Goal: Task Accomplishment & Management: Use online tool/utility

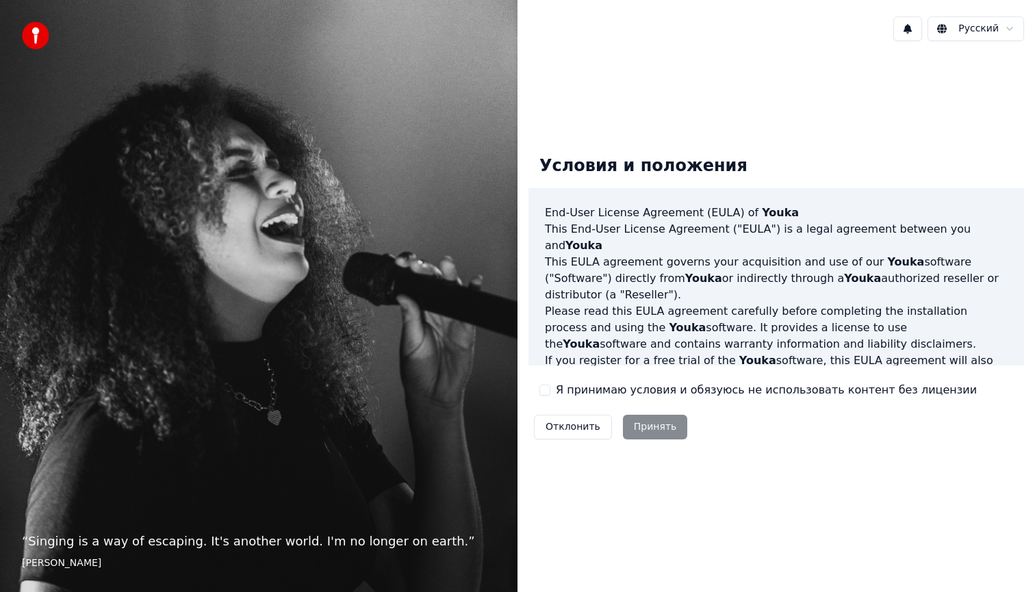
click at [546, 389] on button "Я принимаю условия и обязуюсь не использовать контент без лицензии" at bounding box center [544, 390] width 11 height 11
click at [632, 422] on button "Принять" at bounding box center [655, 427] width 65 height 25
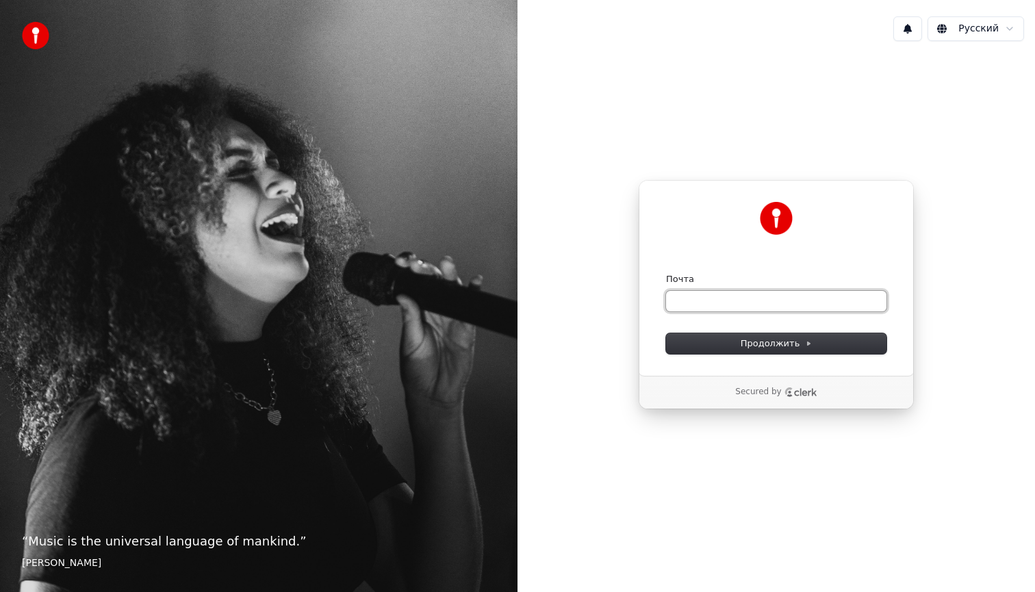
click at [707, 303] on input "Почта" at bounding box center [776, 301] width 220 height 21
paste input "**********"
click at [754, 344] on span "Продолжить" at bounding box center [777, 343] width 72 height 12
type input "**********"
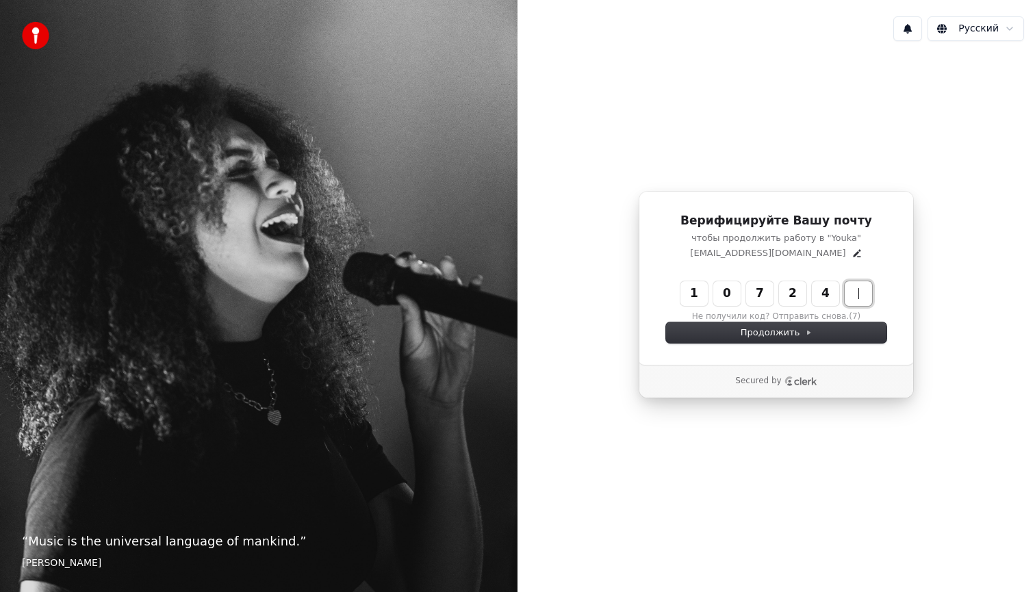
type input "******"
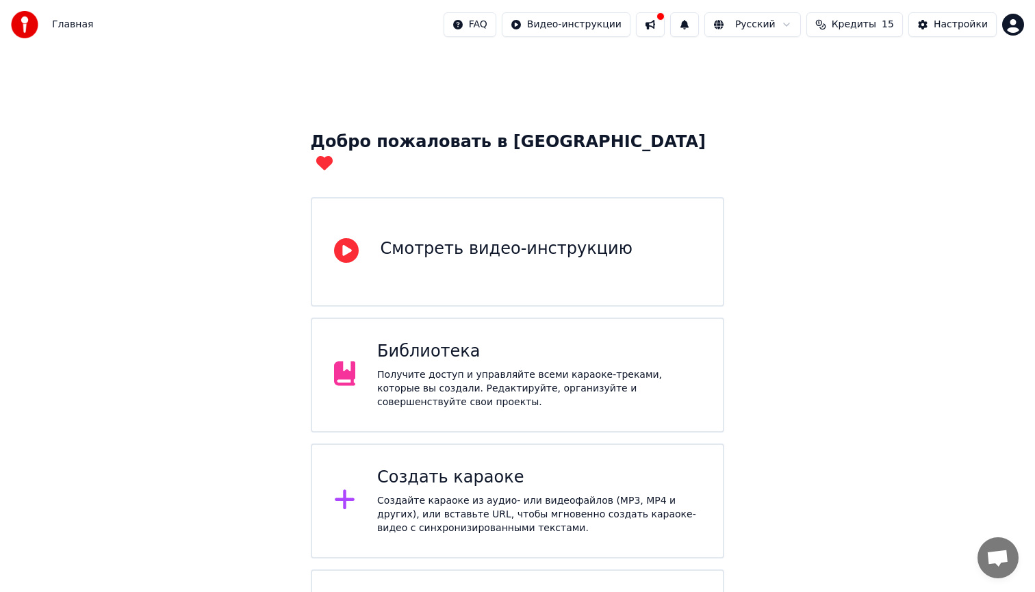
click at [445, 467] on div "Создать караоке" at bounding box center [539, 478] width 324 height 22
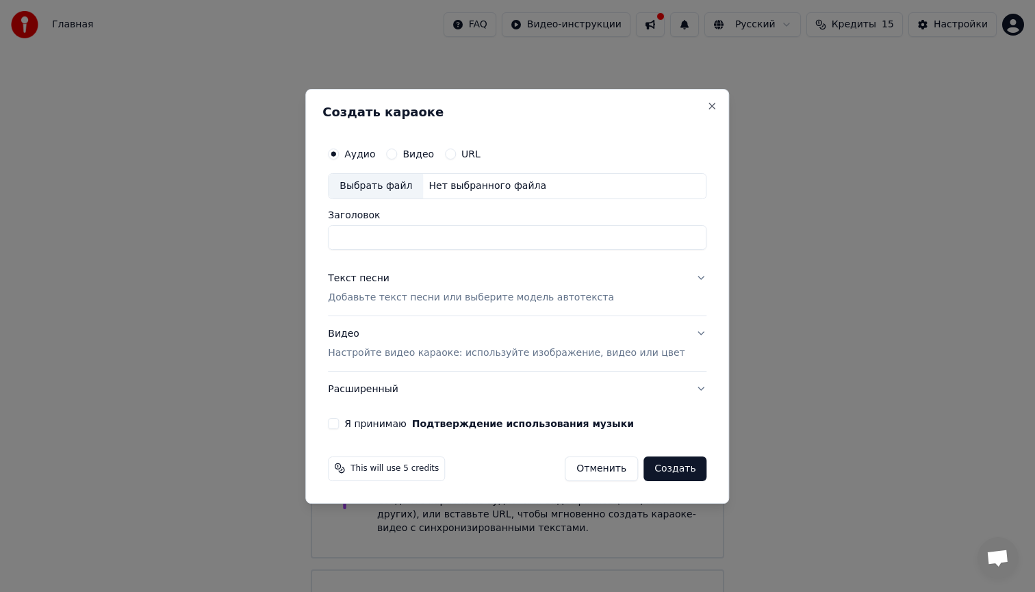
click at [389, 183] on div "Выбрать файл" at bounding box center [376, 186] width 94 height 25
type input "**********"
click at [378, 279] on div "Текст песни" at bounding box center [359, 279] width 62 height 14
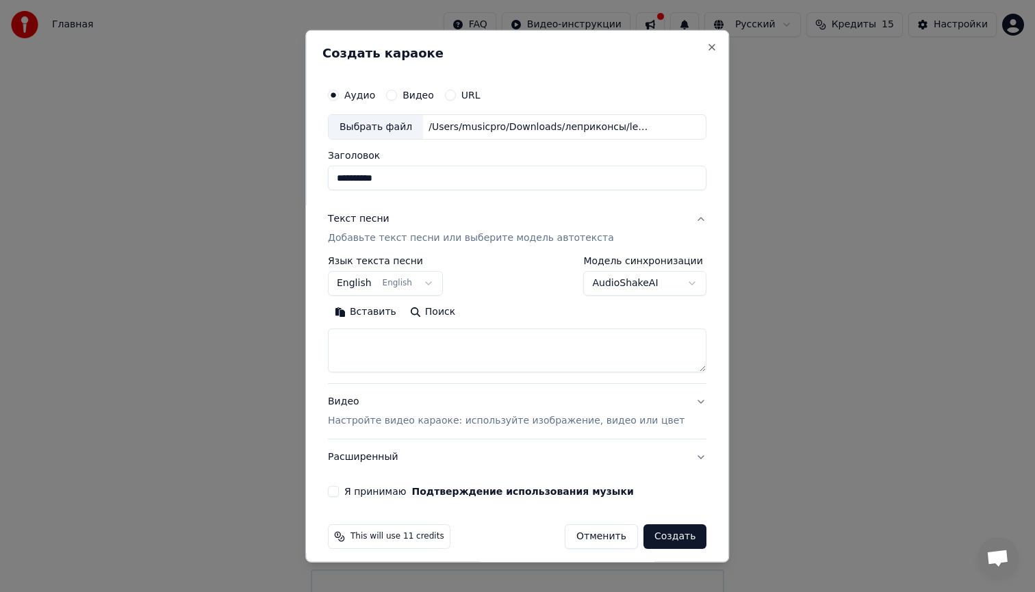
click at [379, 309] on button "Вставить" at bounding box center [365, 312] width 75 height 22
type textarea "**********"
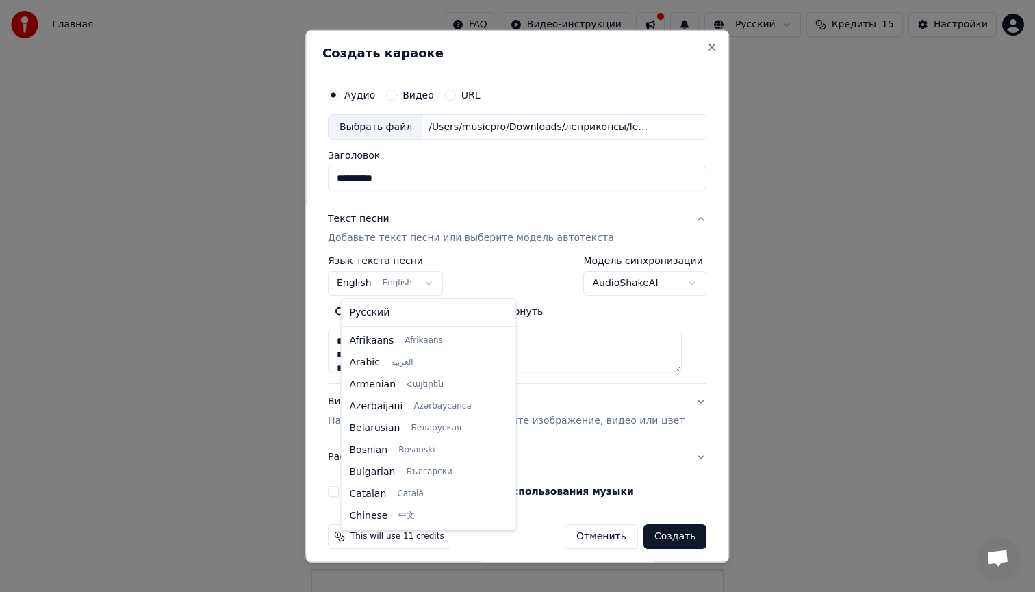
click at [368, 283] on body "Главная FAQ Видео-инструкции Русский Кредиты 15 Настройки Добро пожаловать в Yo…" at bounding box center [517, 346] width 1035 height 693
select select "**"
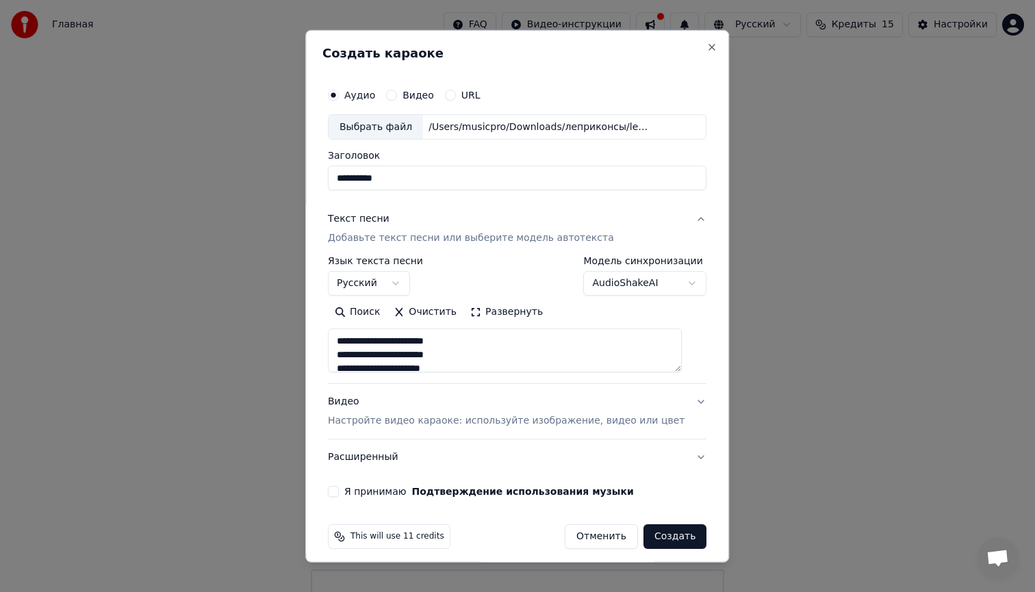
scroll to position [9, 0]
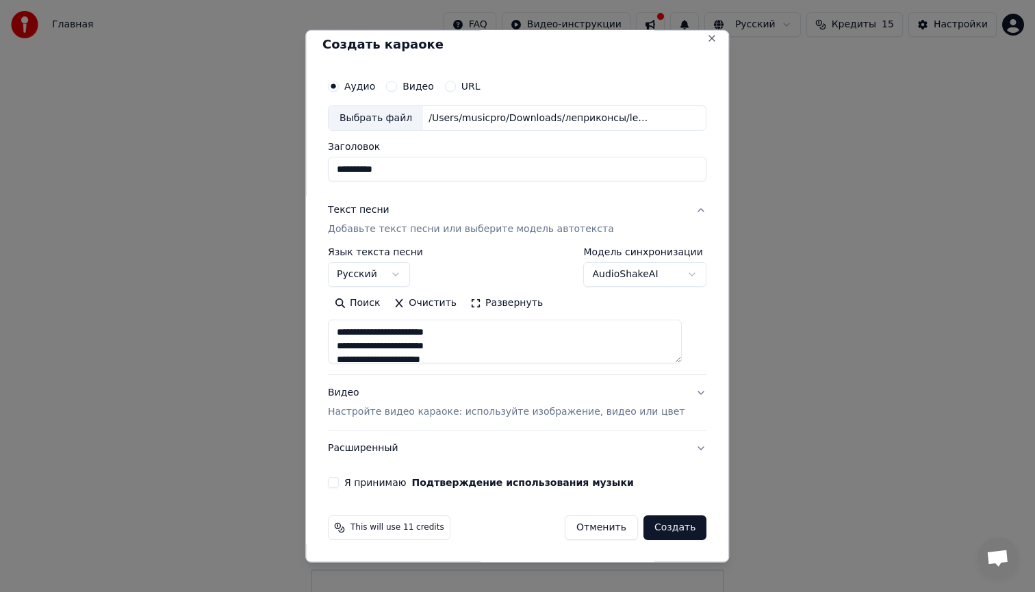
click at [359, 393] on div "Видео Настройте видео караоке: используйте изображение, видео или цвет" at bounding box center [506, 402] width 357 height 33
type textarea "**********"
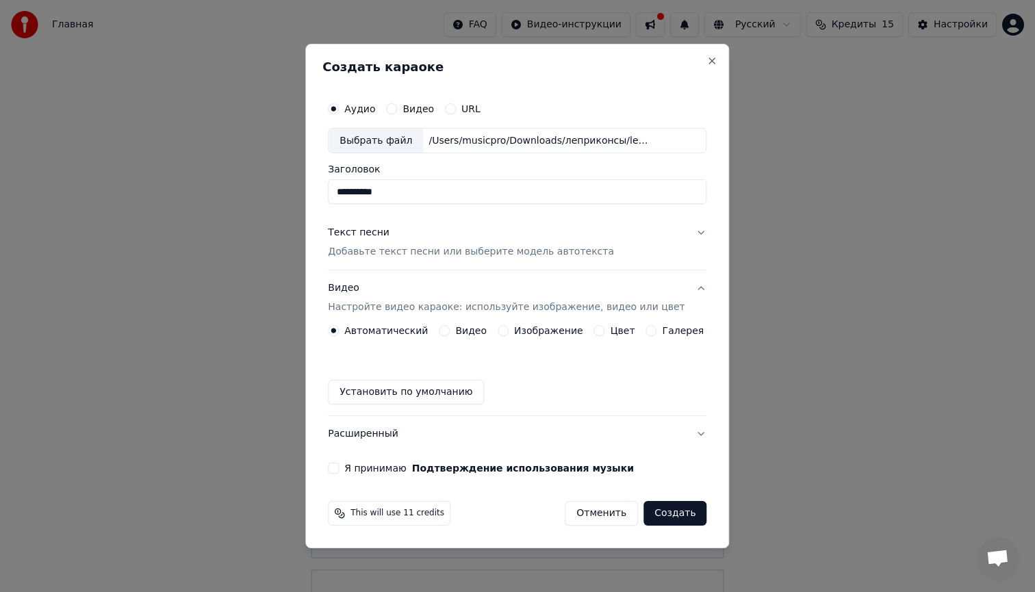
click at [602, 329] on button "Цвет" at bounding box center [599, 330] width 11 height 11
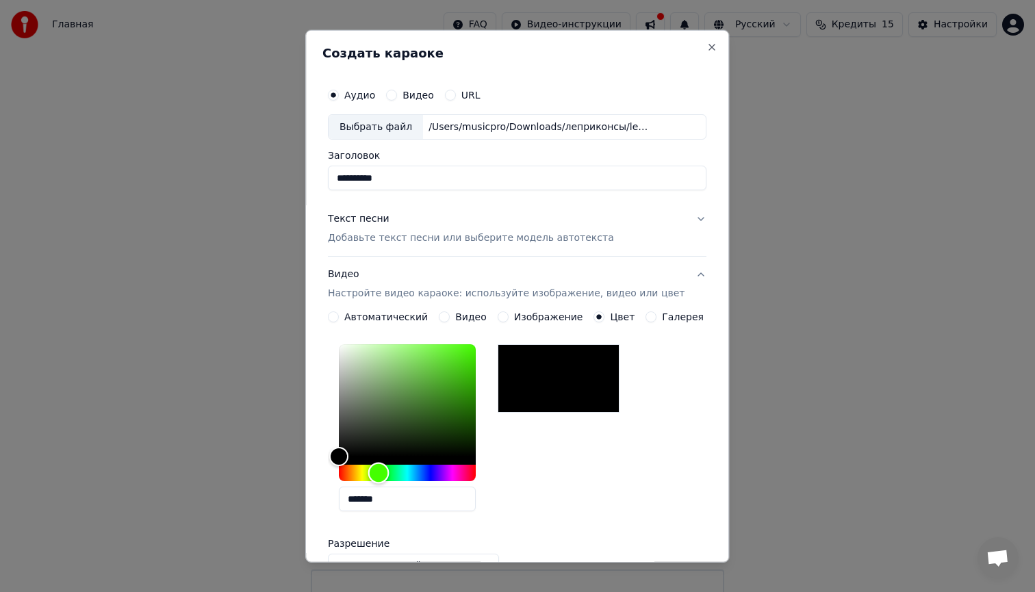
drag, startPoint x: 349, startPoint y: 477, endPoint x: 387, endPoint y: 475, distance: 38.4
click at [387, 475] on div "Hue" at bounding box center [378, 473] width 21 height 21
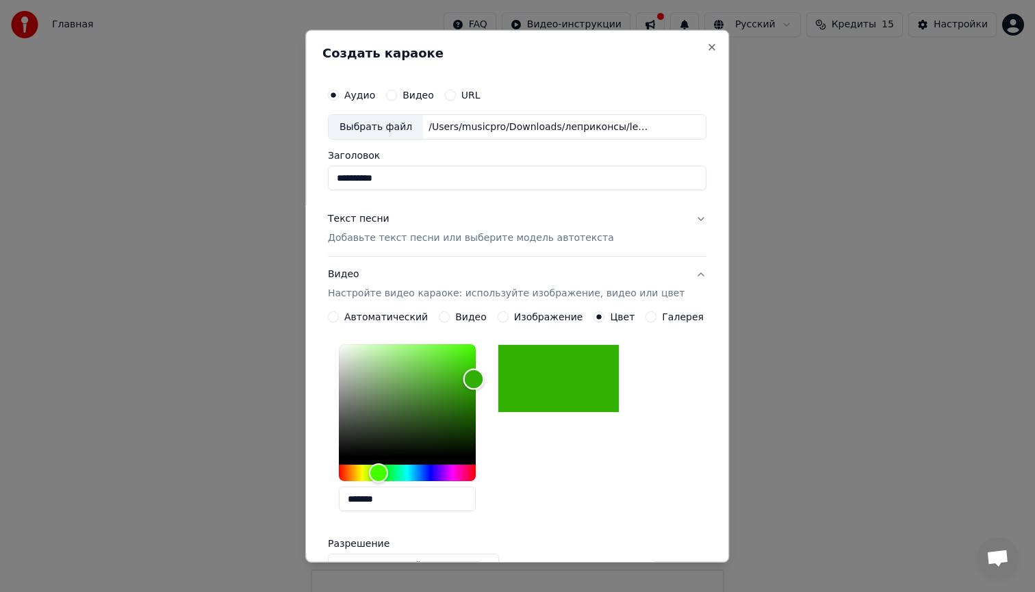
type input "*******"
drag, startPoint x: 353, startPoint y: 456, endPoint x: 483, endPoint y: 379, distance: 151.3
click at [483, 379] on div "Color" at bounding box center [473, 378] width 21 height 21
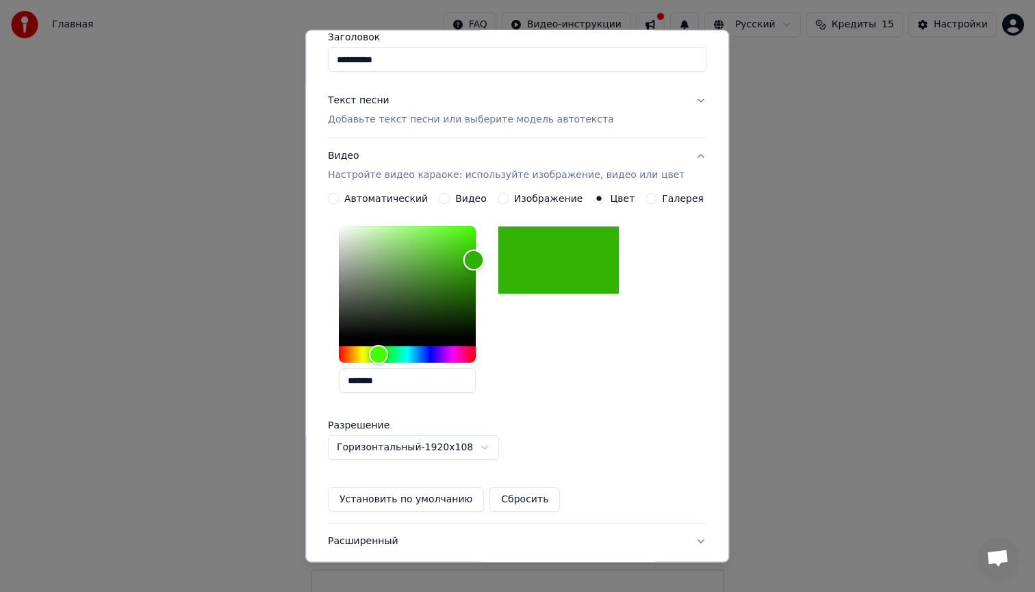
scroll to position [126, 0]
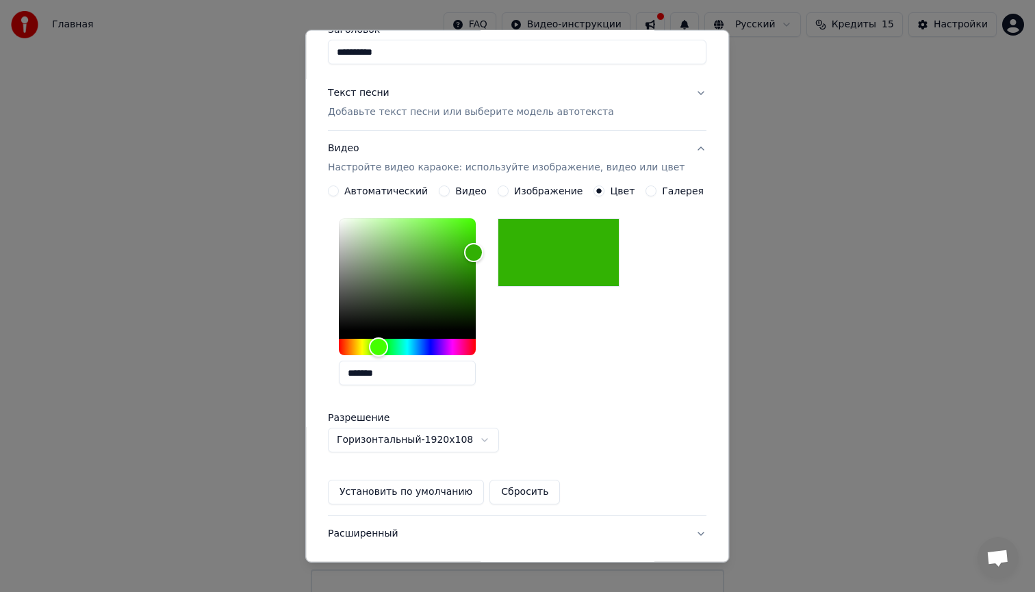
click at [405, 494] on button "Установить по умолчанию" at bounding box center [406, 492] width 156 height 25
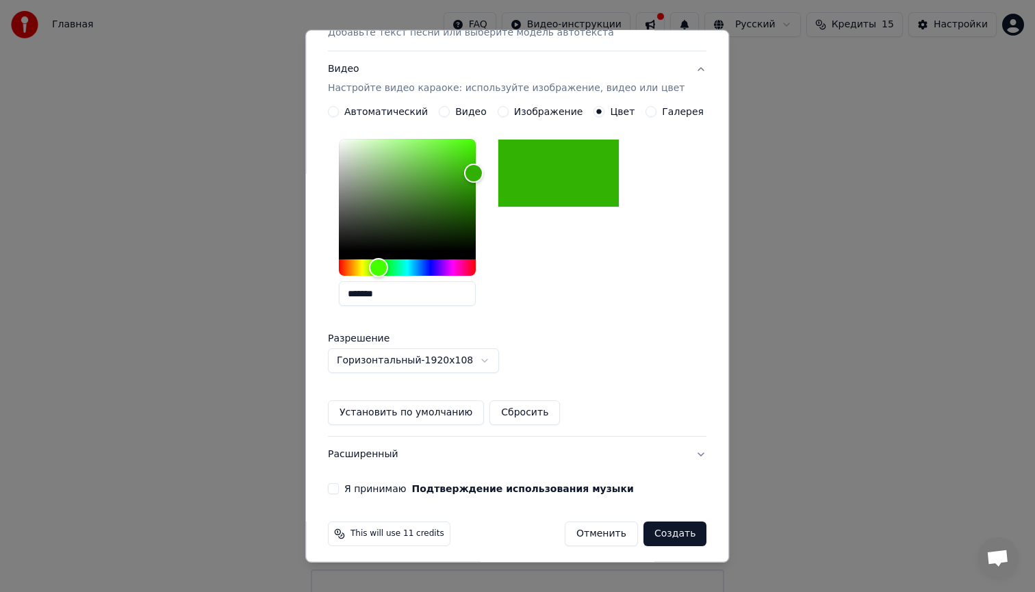
scroll to position [212, 0]
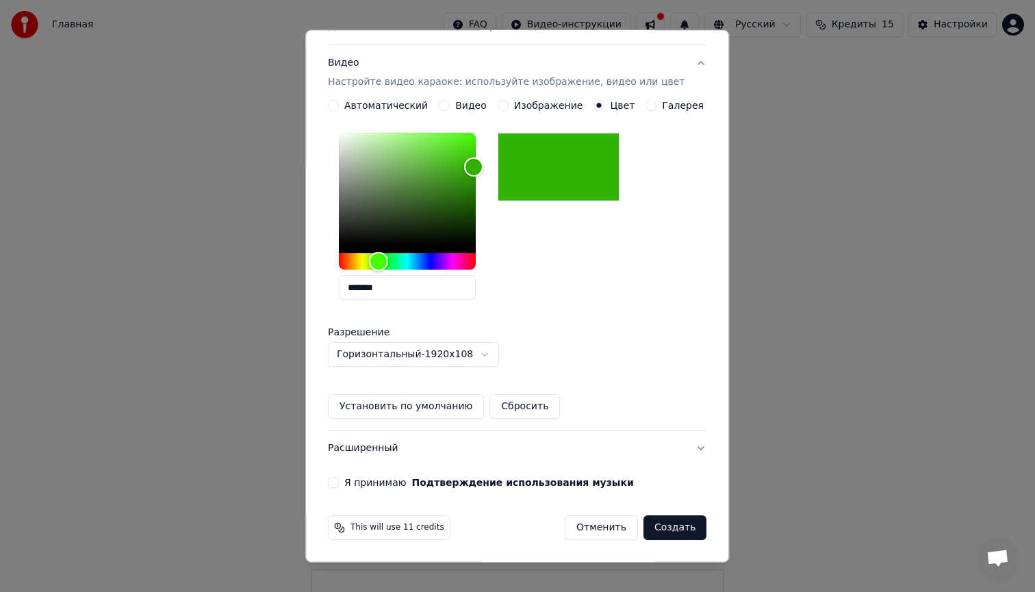
click at [339, 482] on button "Я принимаю Подтверждение использования музыки" at bounding box center [333, 482] width 11 height 11
click at [663, 528] on button "Создать" at bounding box center [674, 527] width 63 height 25
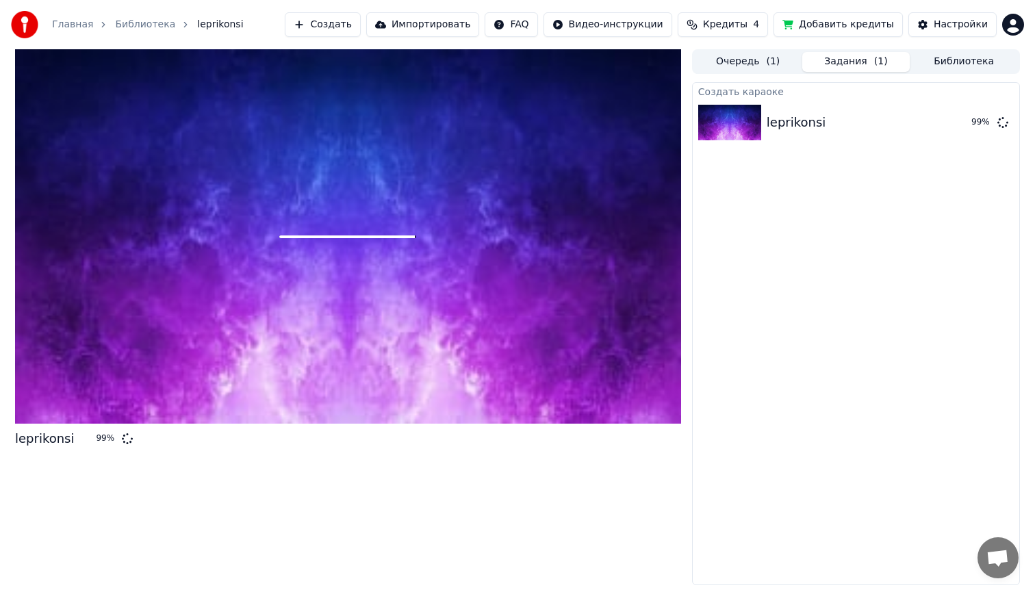
click at [346, 294] on div at bounding box center [348, 236] width 666 height 374
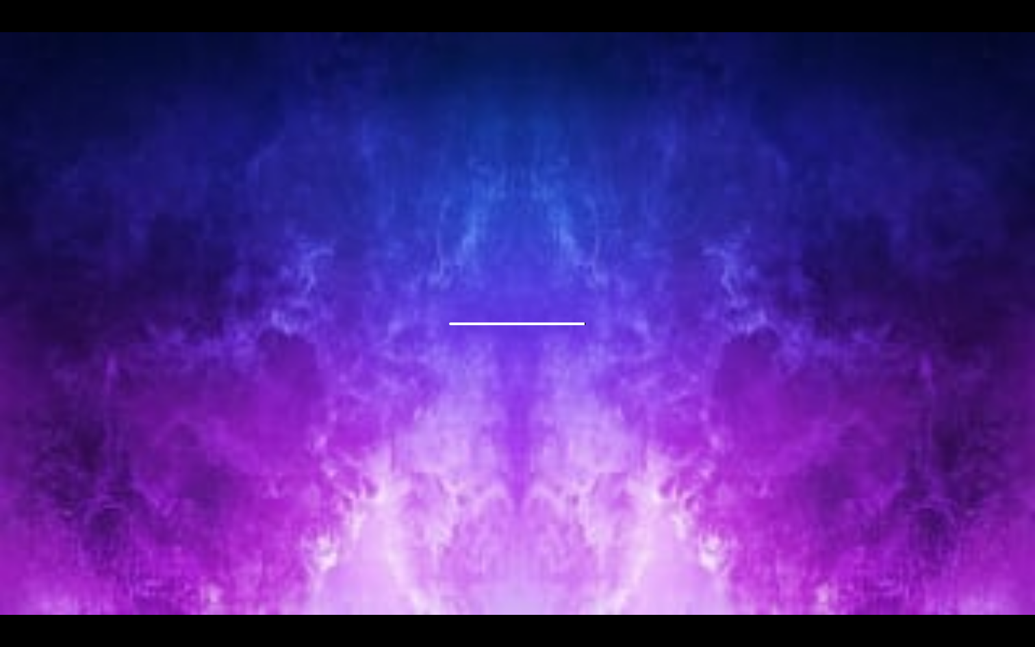
click at [346, 314] on div at bounding box center [517, 323] width 1035 height 583
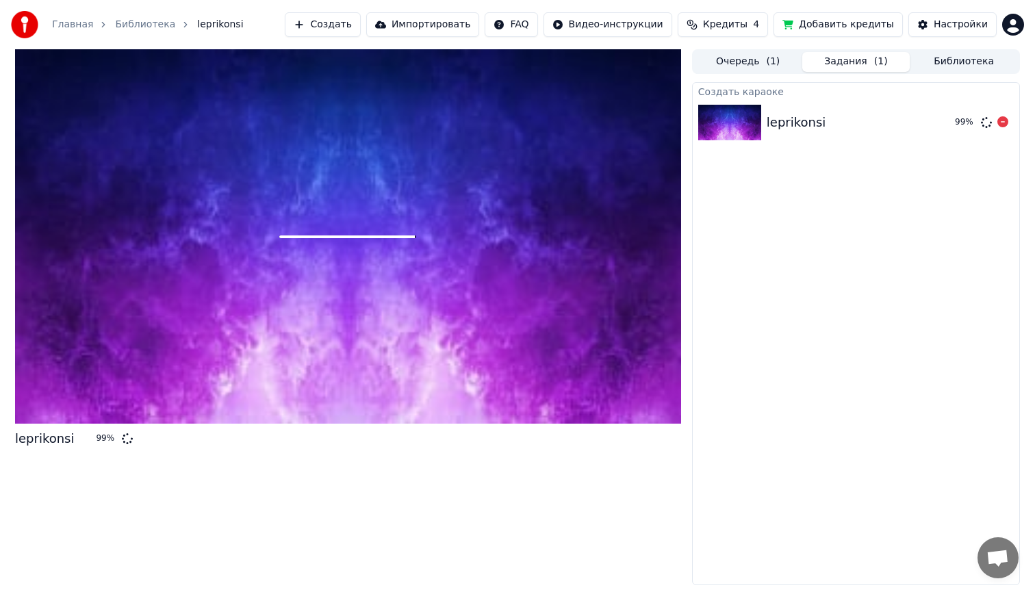
click at [733, 126] on img at bounding box center [729, 123] width 63 height 36
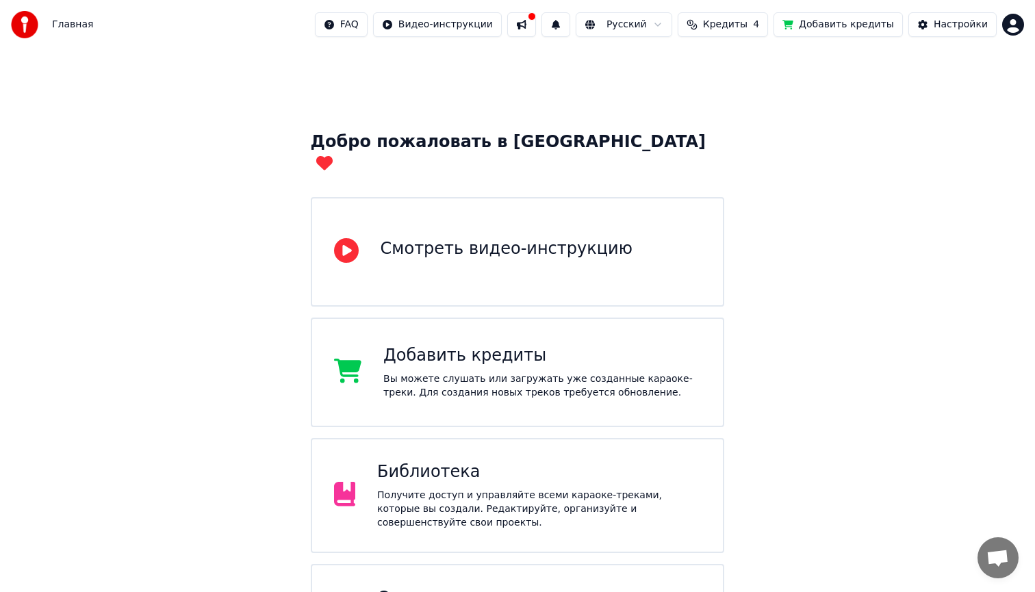
click at [424, 464] on div "Библиотека Получите доступ и управляйте всеми караоке-треками, которые вы созда…" at bounding box center [539, 495] width 324 height 68
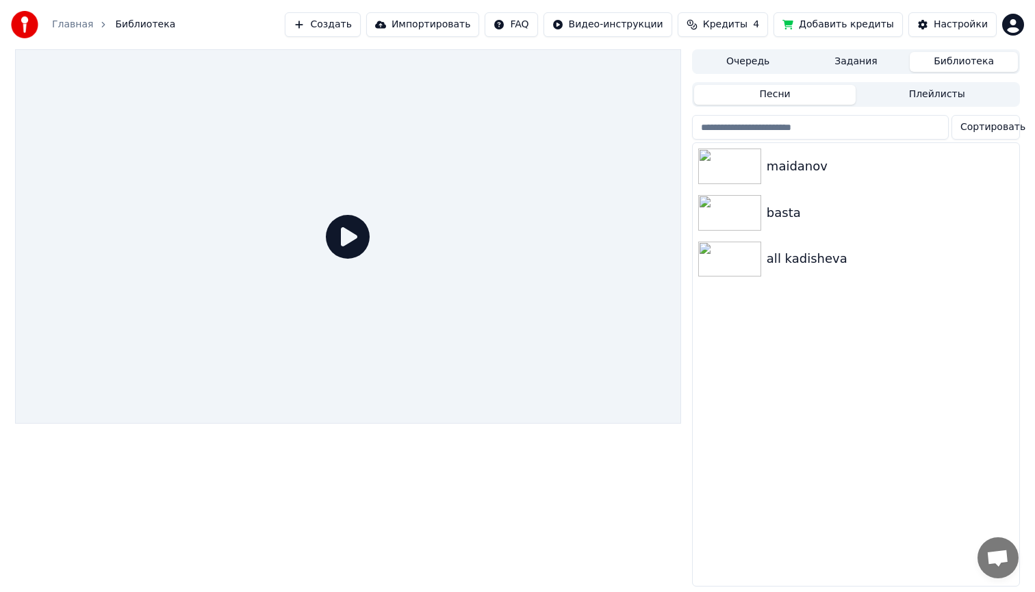
click at [750, 66] on button "Очередь" at bounding box center [748, 62] width 108 height 20
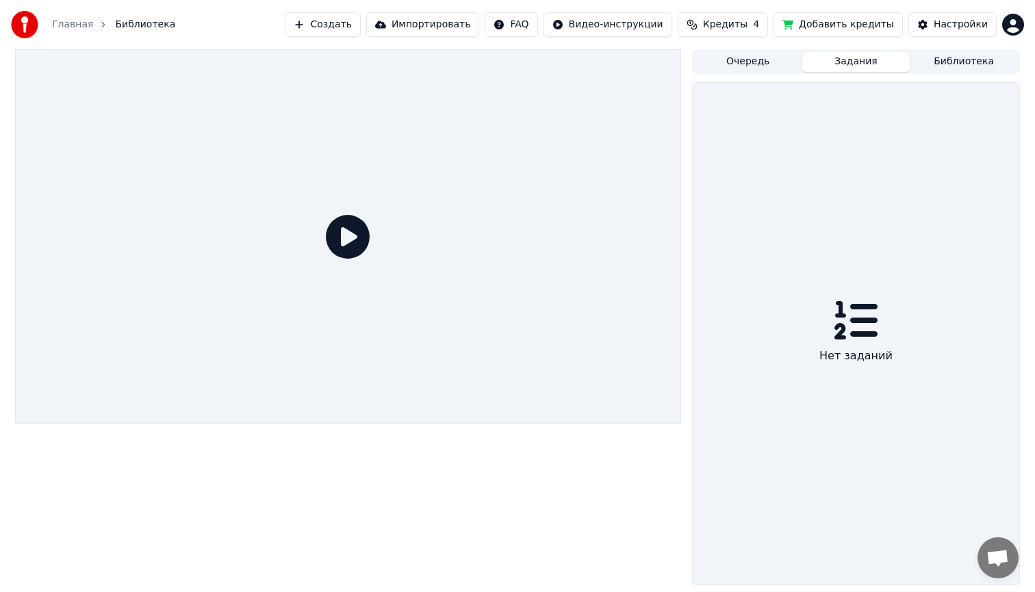
click at [840, 64] on button "Задания" at bounding box center [856, 62] width 108 height 20
click at [947, 58] on button "Библиотека" at bounding box center [964, 62] width 108 height 20
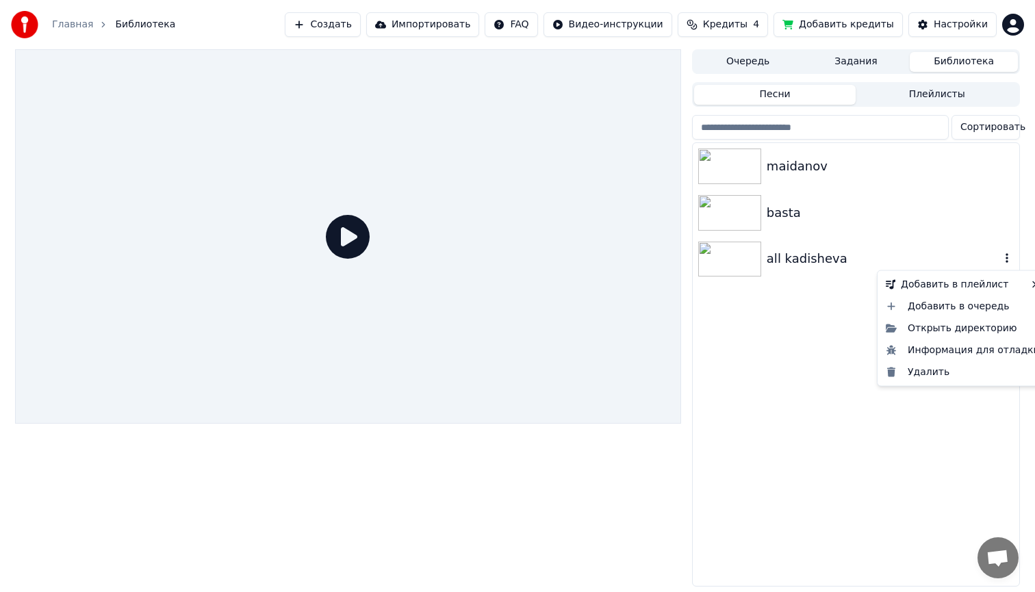
click at [1006, 259] on icon "button" at bounding box center [1007, 259] width 3 height 10
click at [937, 370] on div "Удалить" at bounding box center [962, 372] width 165 height 22
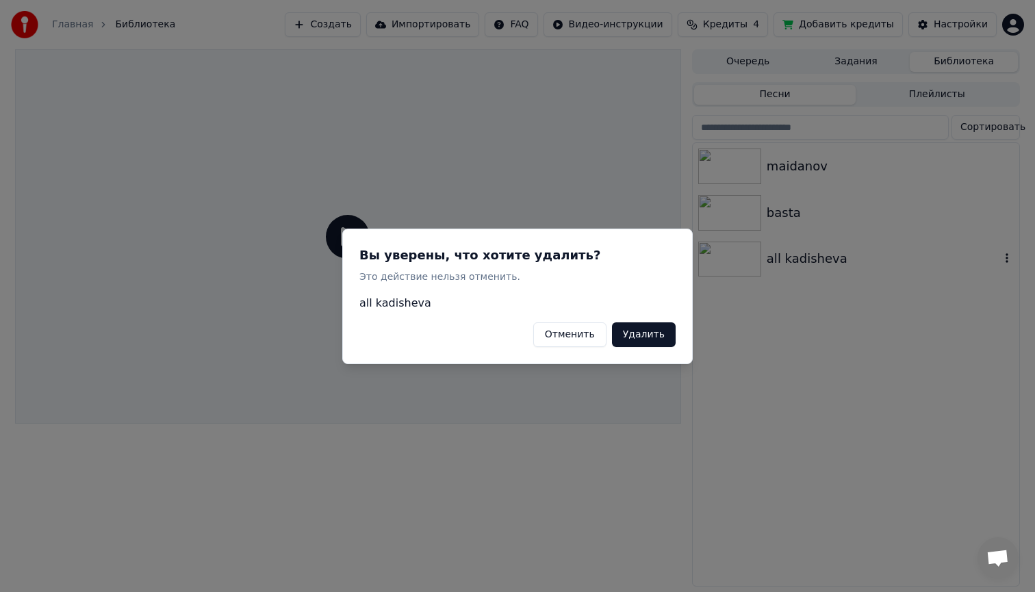
click at [641, 334] on button "Удалить" at bounding box center [644, 334] width 64 height 25
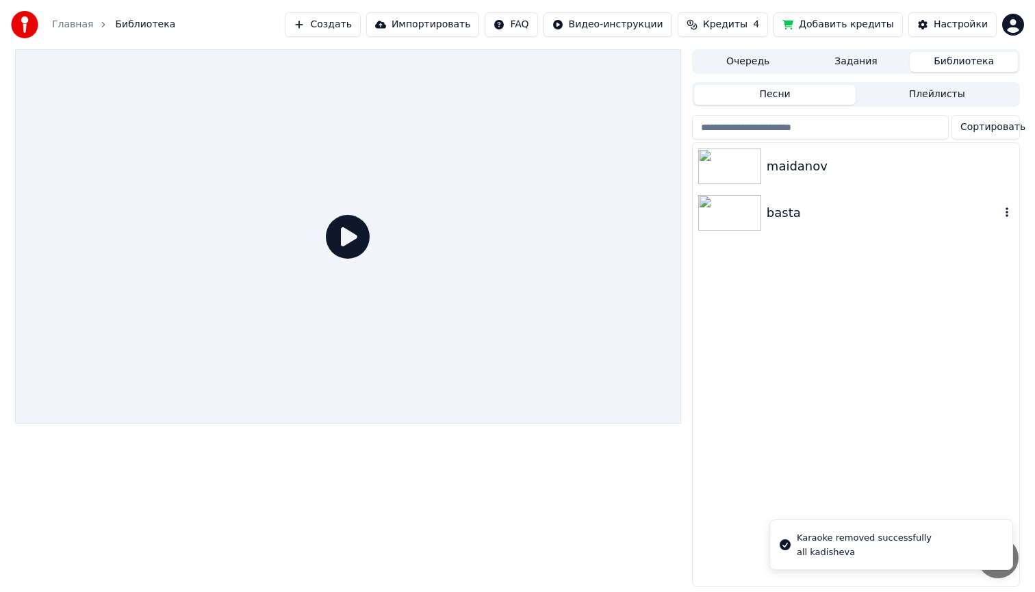
click at [1003, 212] on icon "button" at bounding box center [1007, 212] width 14 height 11
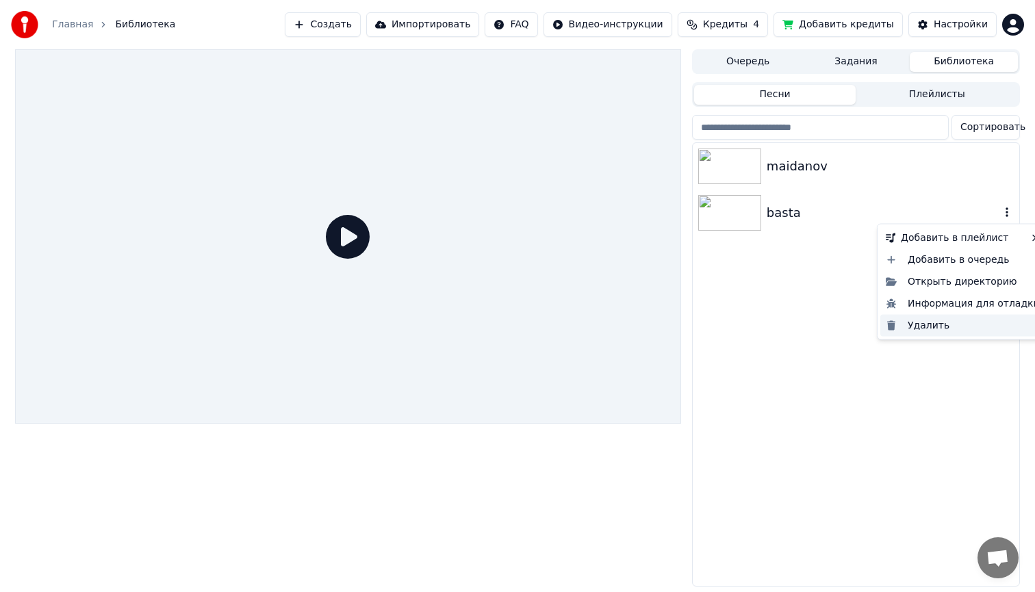
click at [920, 326] on div "Удалить" at bounding box center [962, 325] width 165 height 22
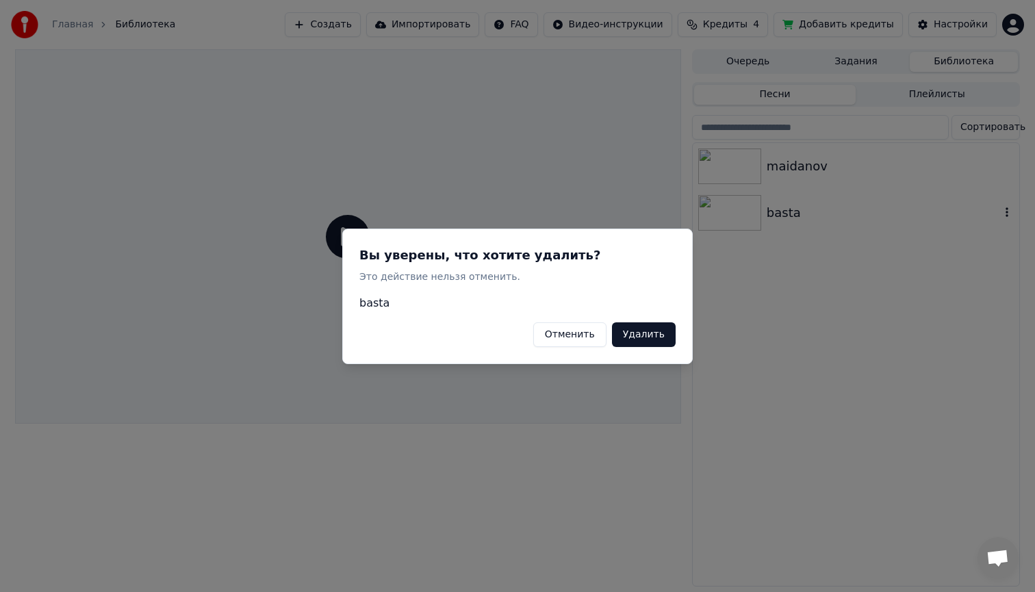
click at [638, 333] on button "Удалить" at bounding box center [644, 334] width 64 height 25
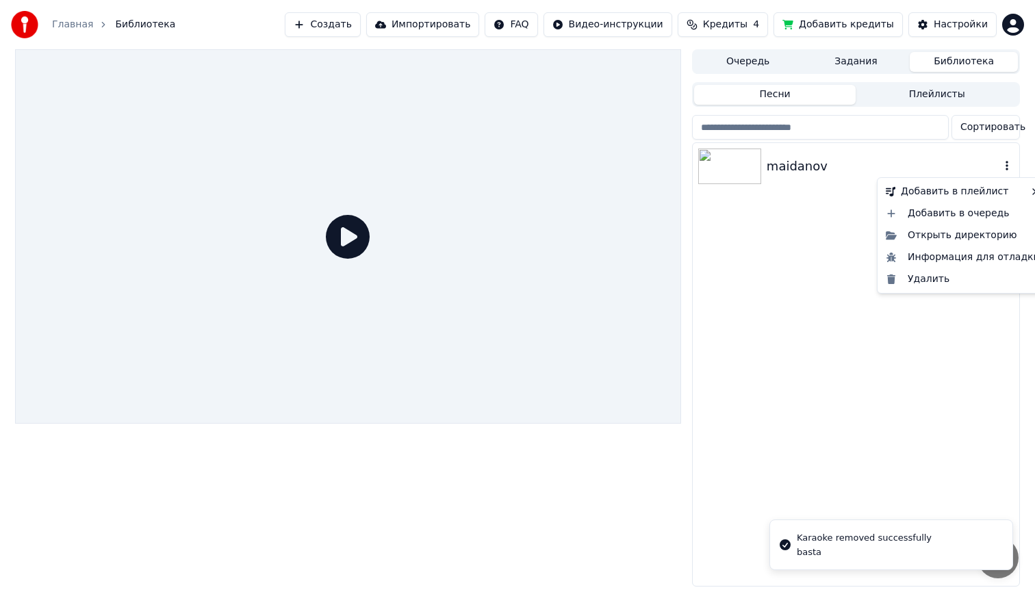
click at [1010, 168] on icon "button" at bounding box center [1007, 165] width 14 height 11
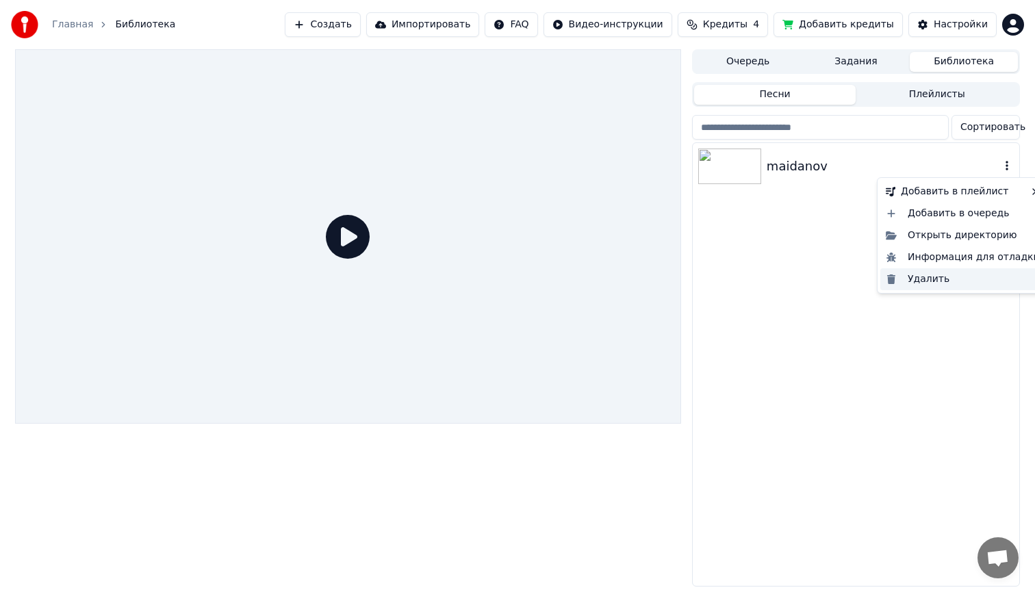
click at [927, 283] on div "Удалить" at bounding box center [962, 279] width 165 height 22
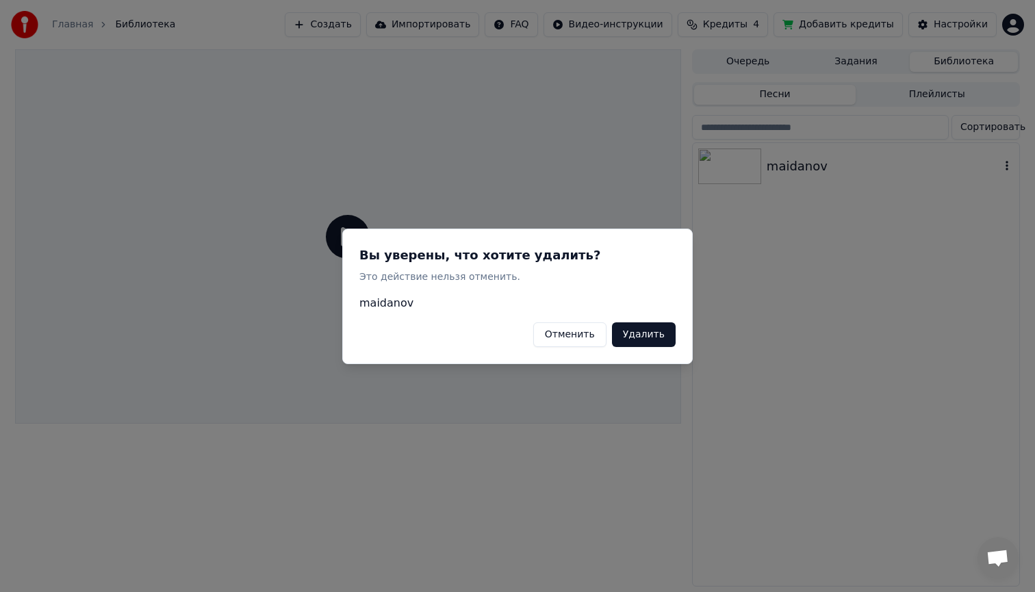
click at [646, 336] on button "Удалить" at bounding box center [644, 334] width 64 height 25
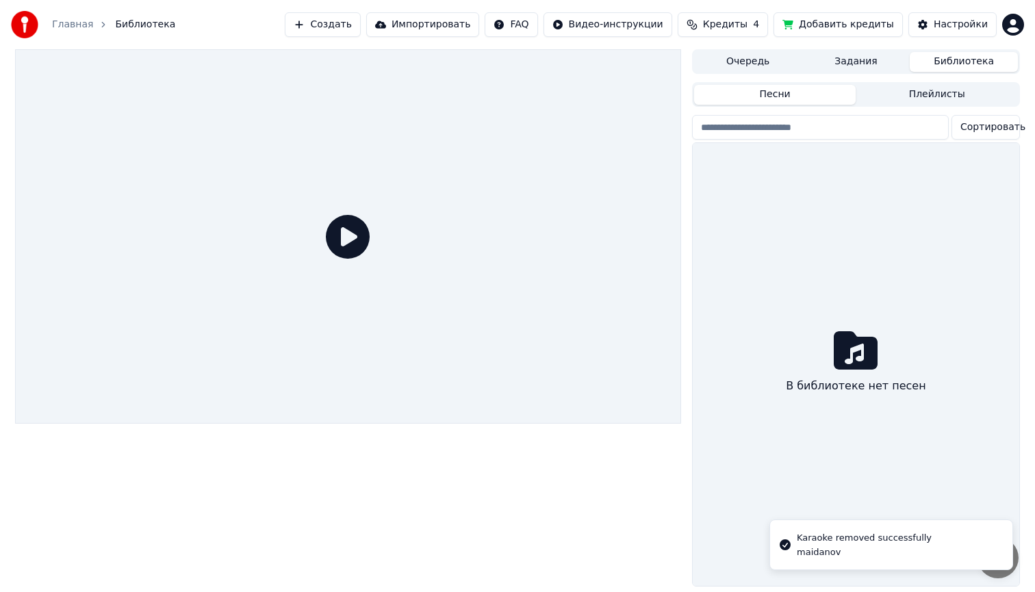
click at [440, 269] on div at bounding box center [348, 236] width 666 height 374
click at [340, 225] on icon at bounding box center [348, 237] width 44 height 44
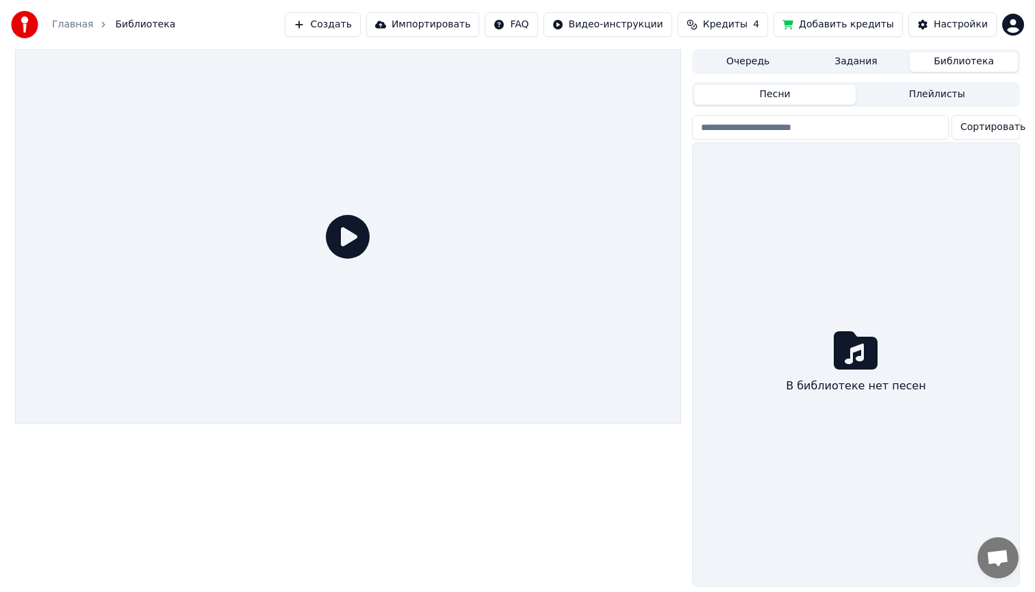
click at [335, 28] on button "Создать" at bounding box center [322, 24] width 75 height 25
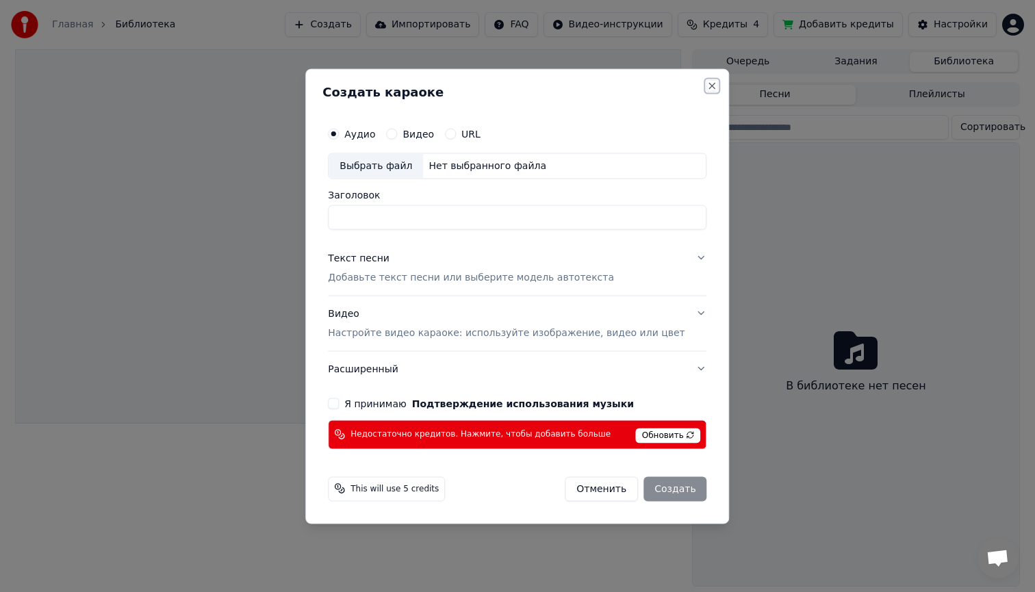
click at [707, 83] on button "Close" at bounding box center [712, 85] width 11 height 11
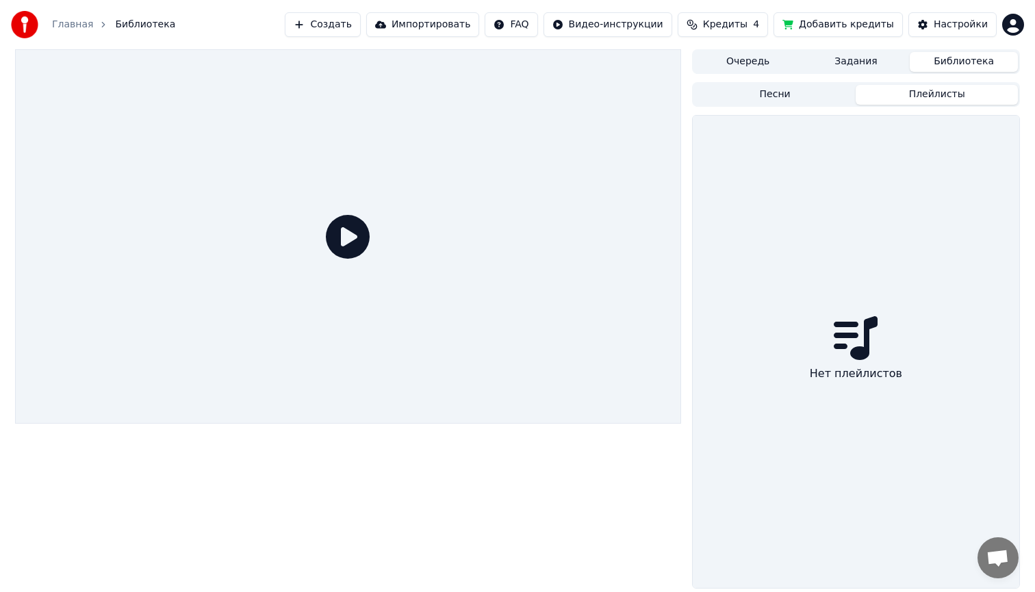
click at [908, 94] on button "Плейлисты" at bounding box center [937, 95] width 162 height 20
click at [758, 65] on button "Очередь" at bounding box center [748, 62] width 108 height 20
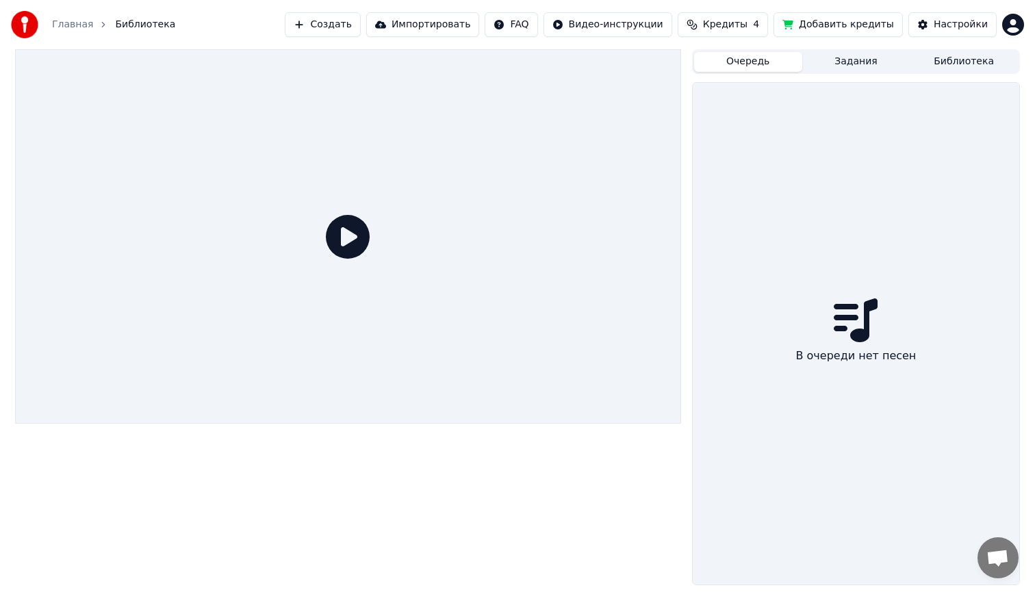
click at [739, 25] on span "Кредиты" at bounding box center [725, 25] width 44 height 14
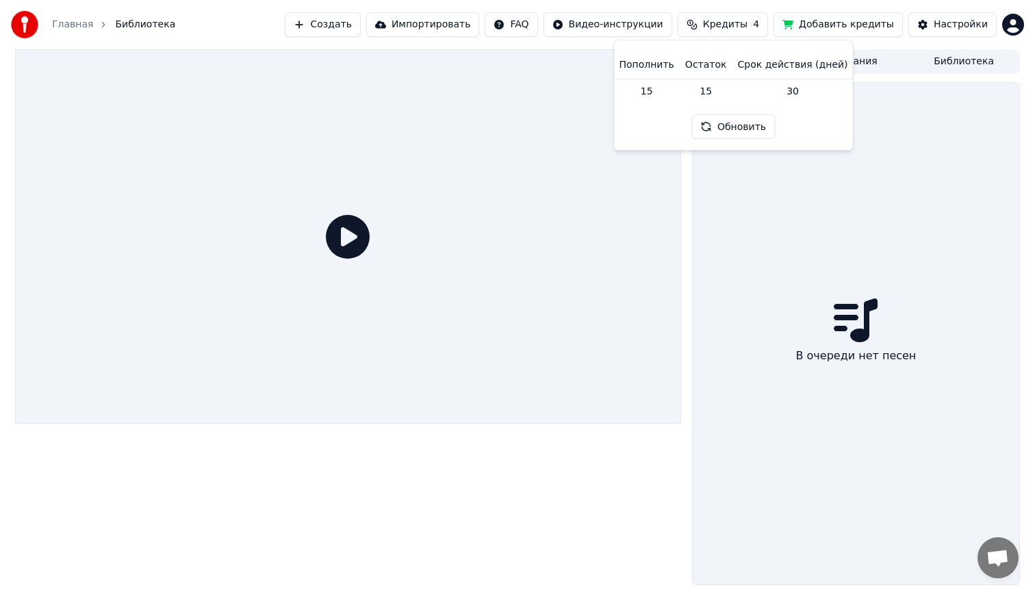
click at [761, 229] on div "В очереди нет песен" at bounding box center [856, 334] width 327 height 502
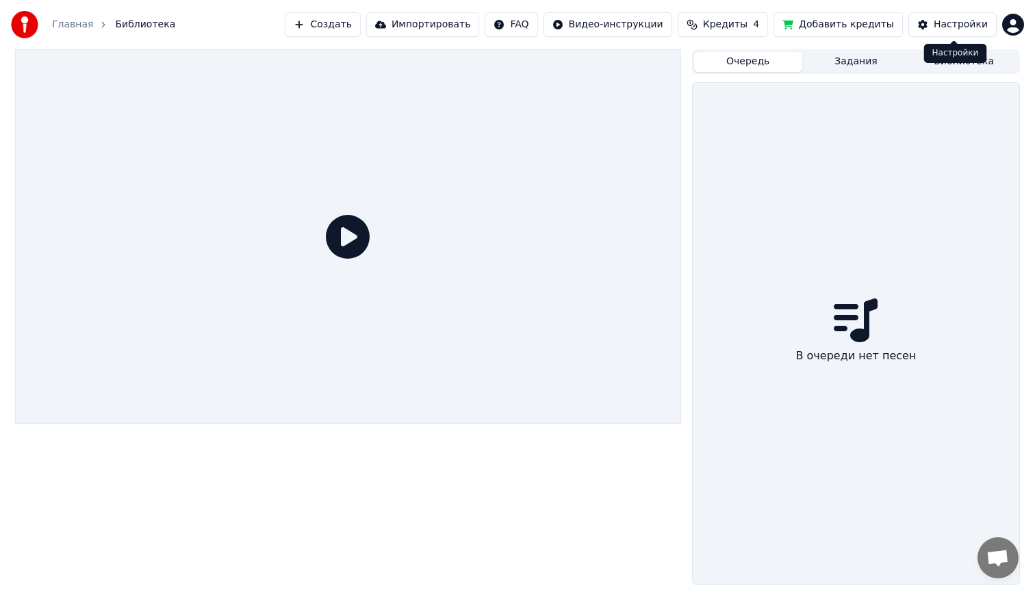
click at [949, 29] on div "Настройки" at bounding box center [961, 25] width 54 height 14
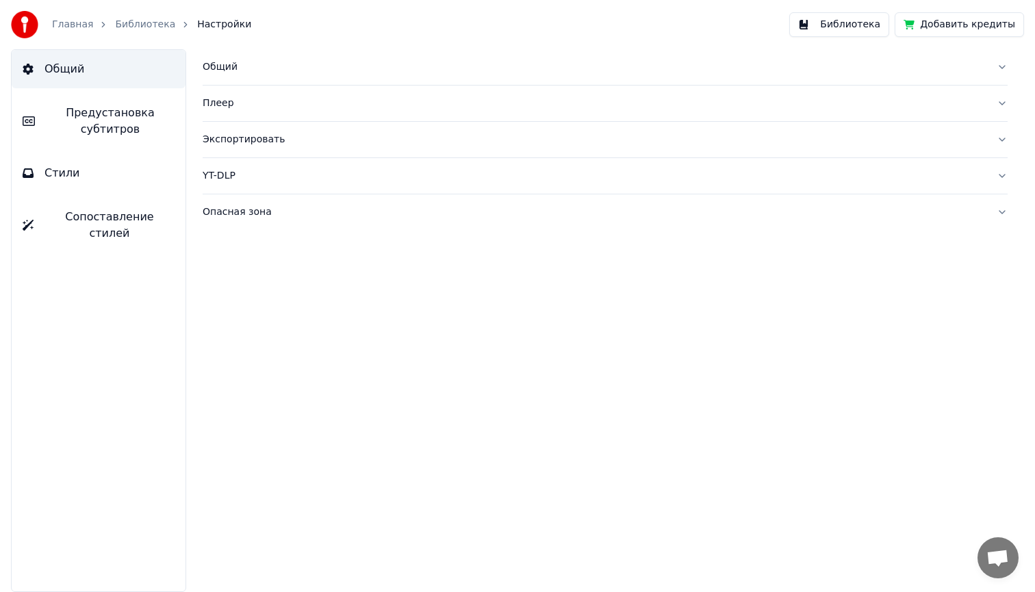
click at [862, 20] on button "Библиотека" at bounding box center [839, 24] width 100 height 25
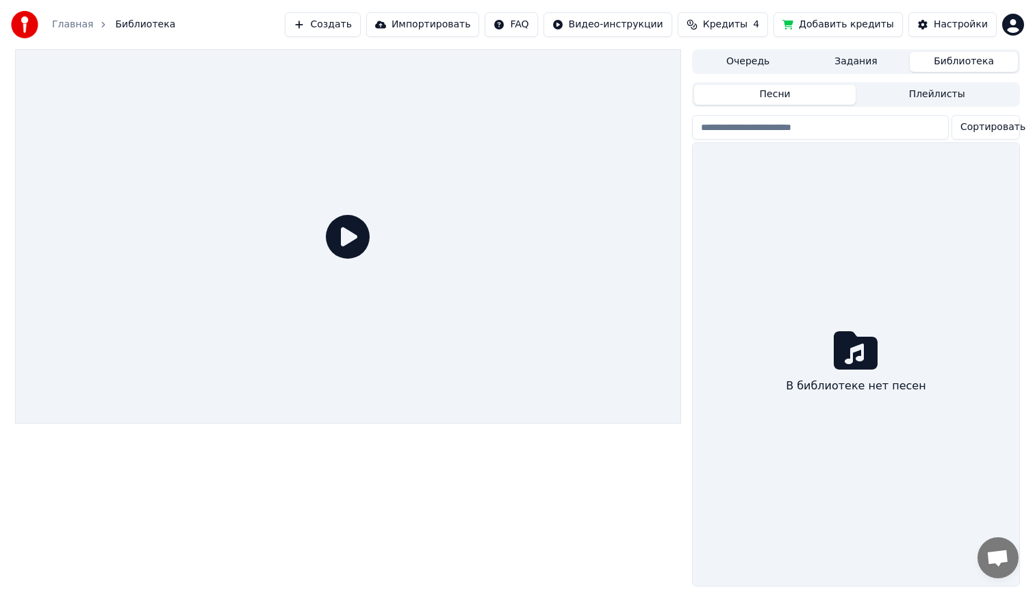
click at [754, 66] on button "Очередь" at bounding box center [748, 62] width 108 height 20
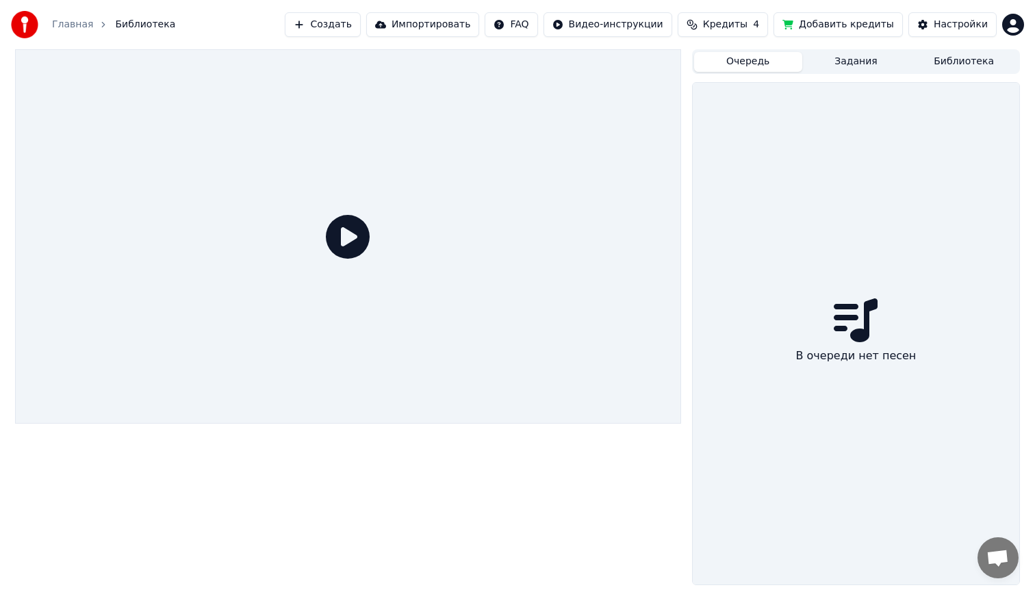
click at [442, 26] on button "Импортировать" at bounding box center [423, 24] width 114 height 25
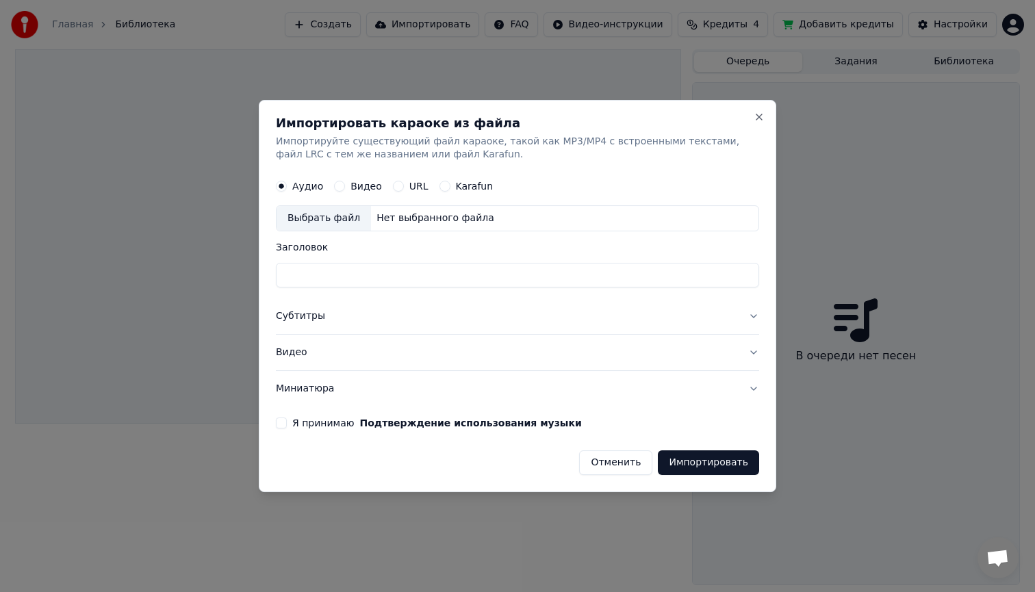
click at [627, 459] on button "Отменить" at bounding box center [615, 462] width 73 height 25
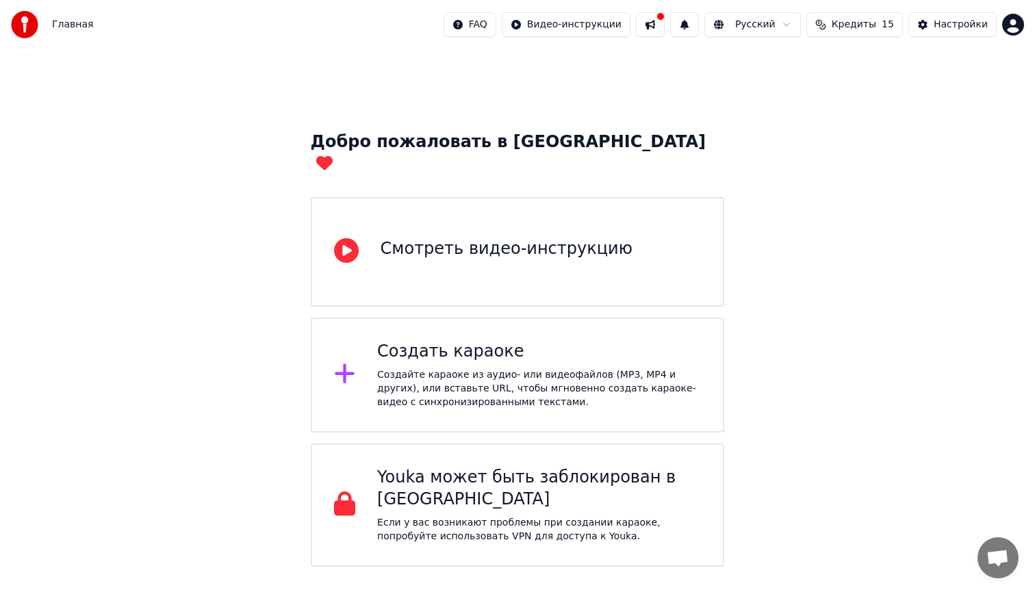
click at [446, 368] on div "Создайте караоке из аудио- или видеофайлов (MP3, MP4 и других), или вставьте UR…" at bounding box center [539, 388] width 324 height 41
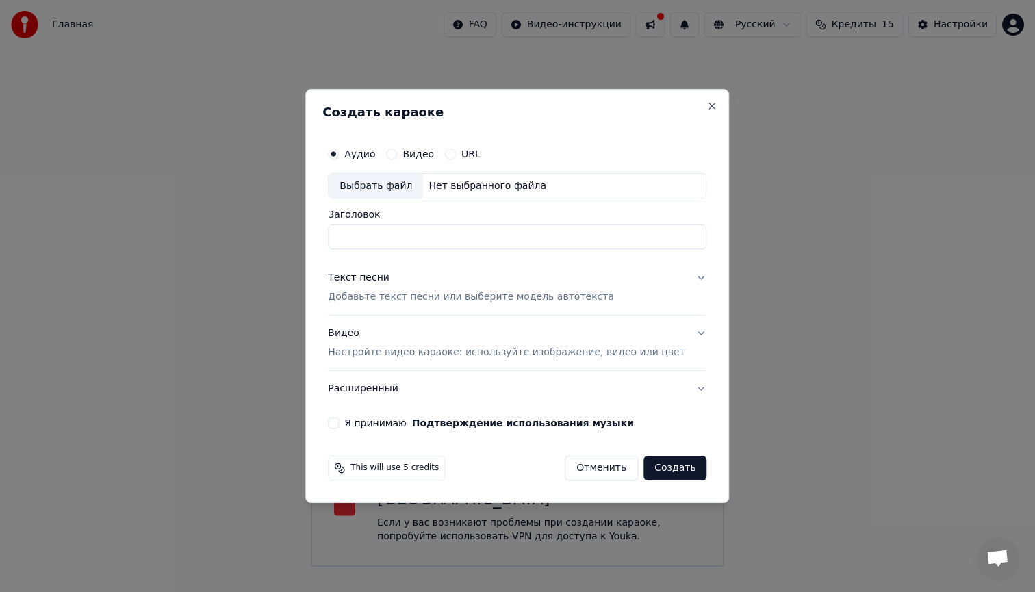
click at [388, 188] on div "Выбрать файл" at bounding box center [376, 186] width 94 height 25
type input "**********"
click at [370, 275] on div "Текст песни" at bounding box center [359, 279] width 62 height 14
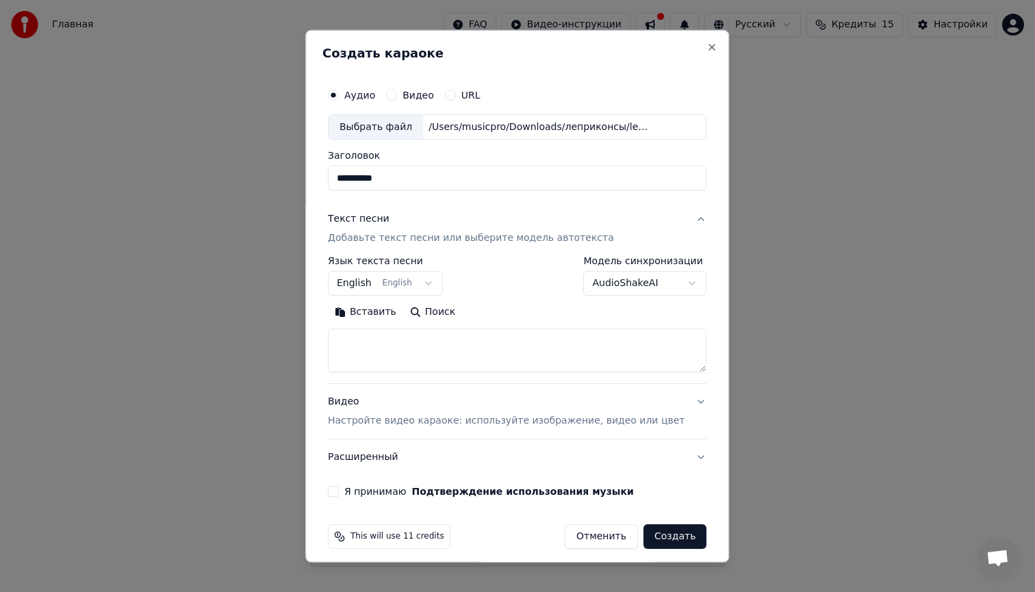
click at [371, 310] on button "Вставить" at bounding box center [365, 312] width 75 height 22
type textarea "**********"
click at [369, 282] on body "**********" at bounding box center [517, 283] width 1035 height 567
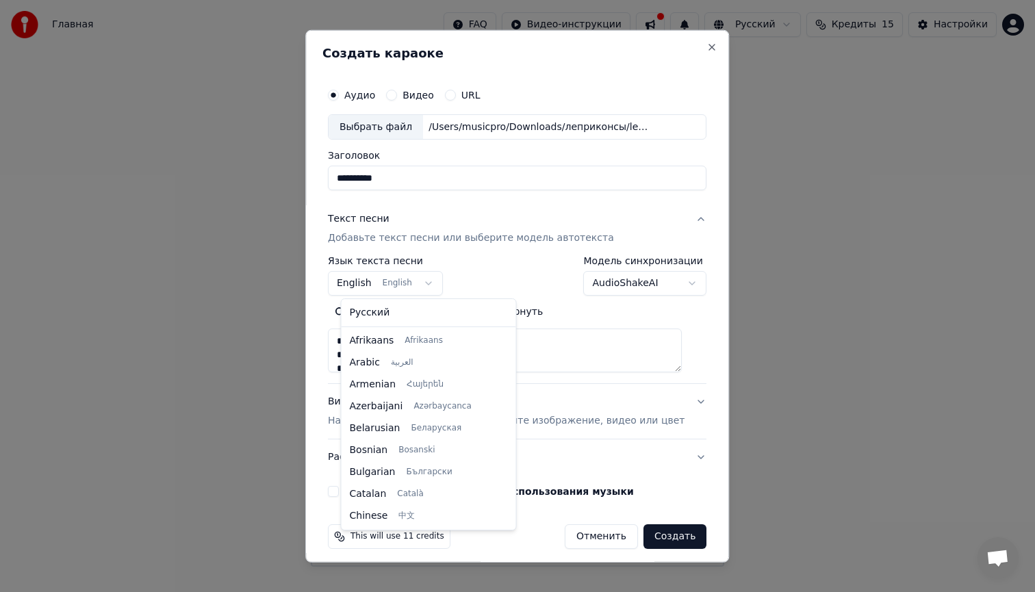
scroll to position [110, 0]
select select "**"
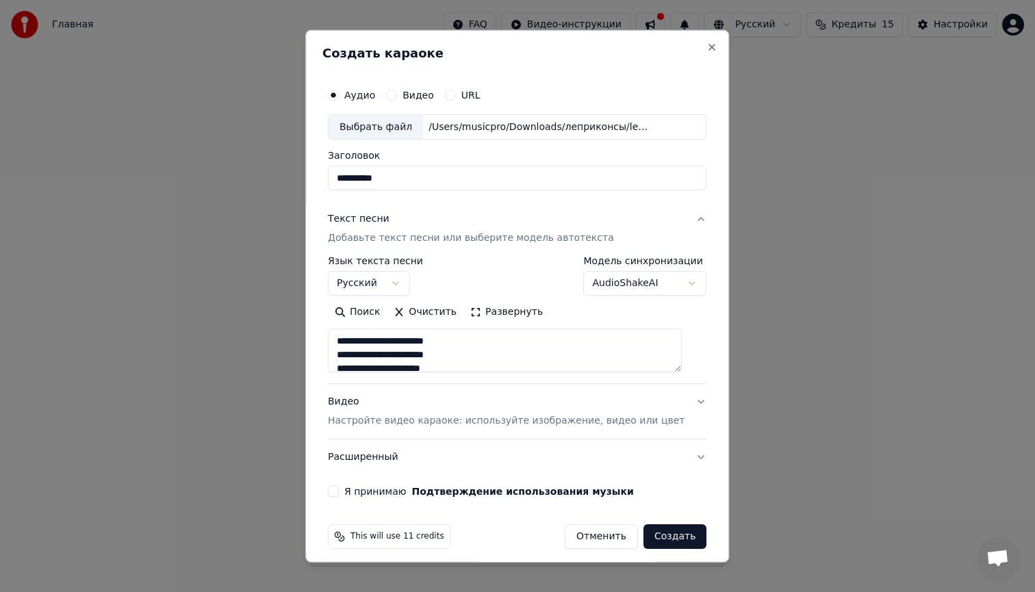
scroll to position [9, 0]
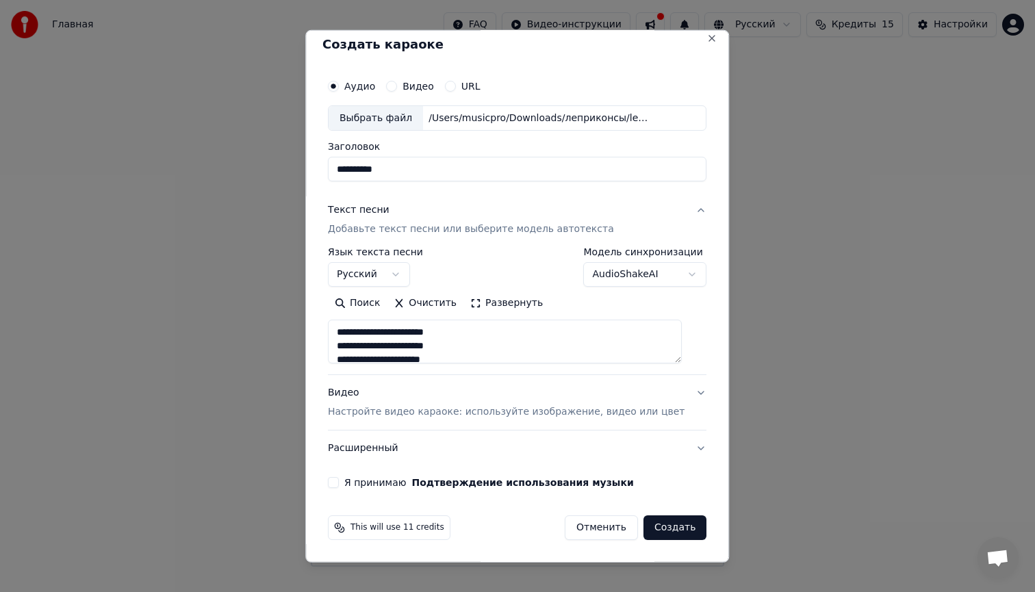
click at [357, 392] on div "Видео Настройте видео караоке: используйте изображение, видео или цвет" at bounding box center [506, 402] width 357 height 33
type textarea "**********"
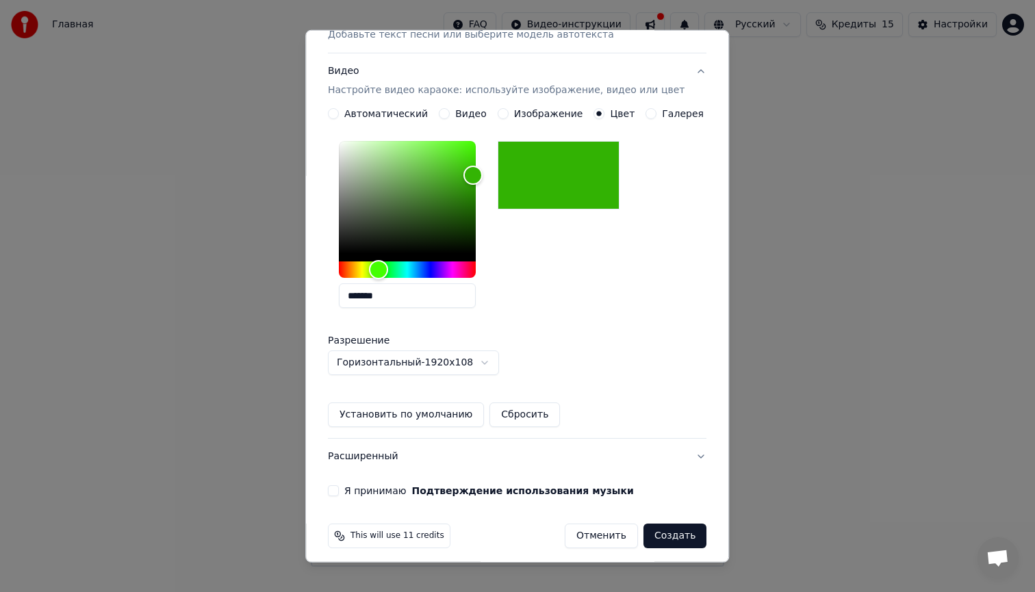
scroll to position [212, 0]
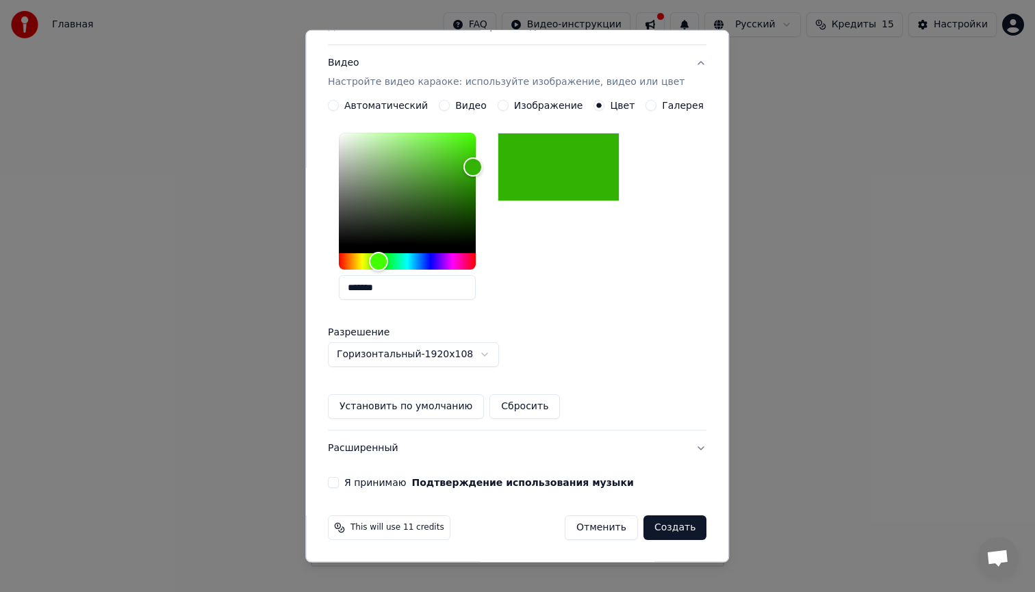
click at [411, 401] on button "Установить по умолчанию" at bounding box center [406, 406] width 156 height 25
click at [339, 478] on button "Я принимаю Подтверждение использования музыки" at bounding box center [333, 482] width 11 height 11
click at [661, 524] on button "Создать" at bounding box center [674, 527] width 63 height 25
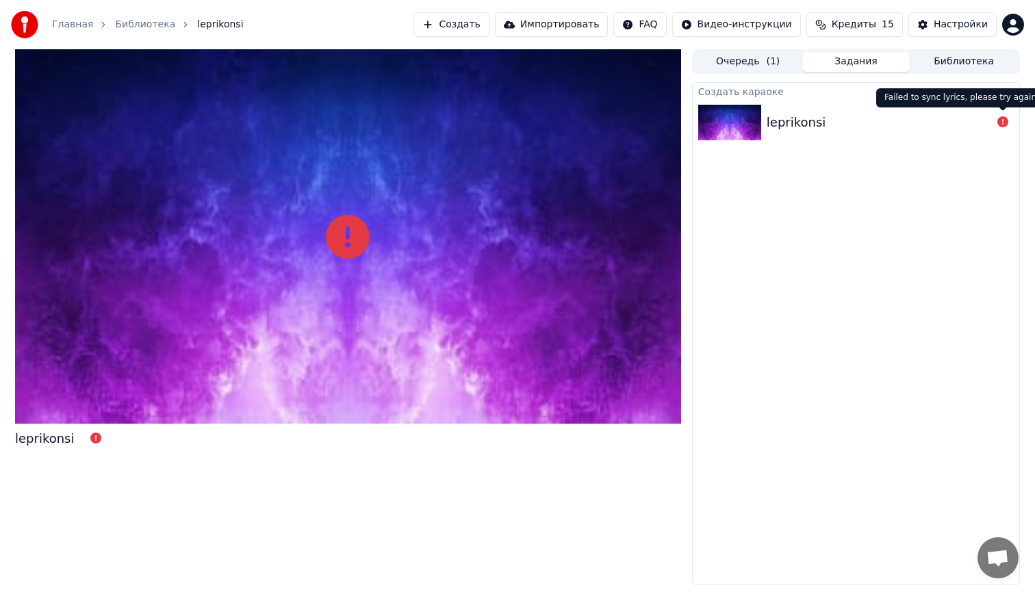
click at [1003, 123] on icon at bounding box center [1002, 121] width 11 height 11
click at [902, 123] on div "leprikonsi" at bounding box center [879, 122] width 225 height 19
click at [751, 119] on img at bounding box center [729, 123] width 63 height 36
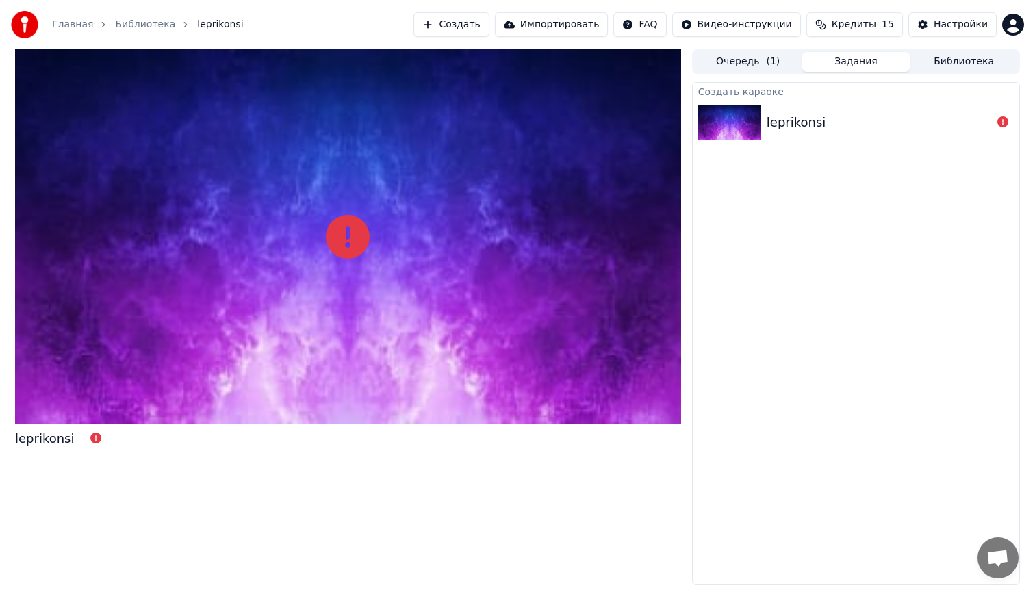
click at [751, 119] on img at bounding box center [729, 123] width 63 height 36
click at [350, 237] on icon at bounding box center [348, 237] width 44 height 44
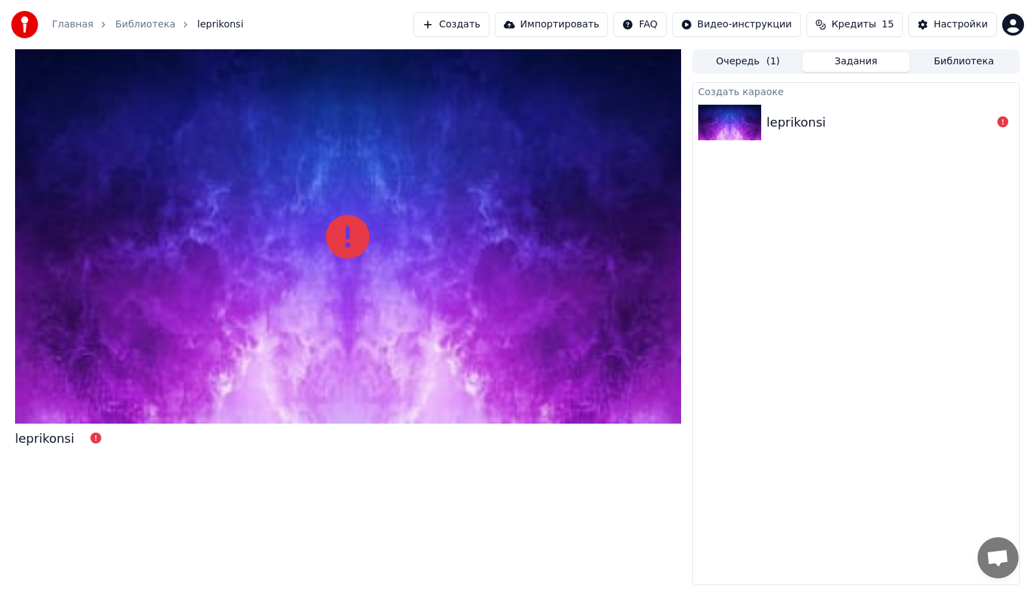
click at [747, 60] on button "Очередь ( 1 )" at bounding box center [748, 62] width 108 height 20
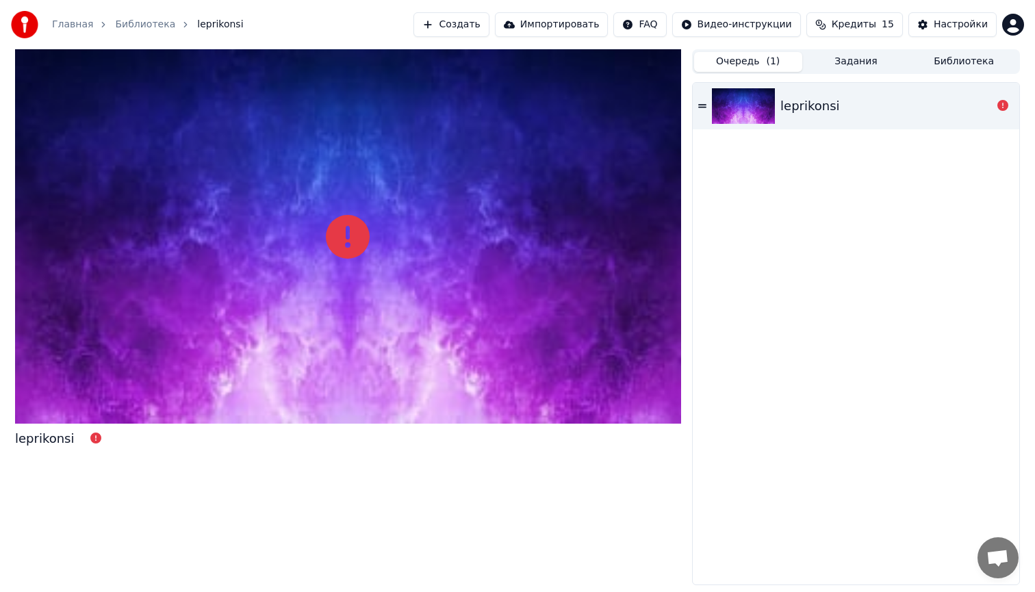
click at [1003, 107] on icon at bounding box center [1002, 105] width 11 height 11
click at [1001, 107] on icon at bounding box center [1002, 105] width 11 height 11
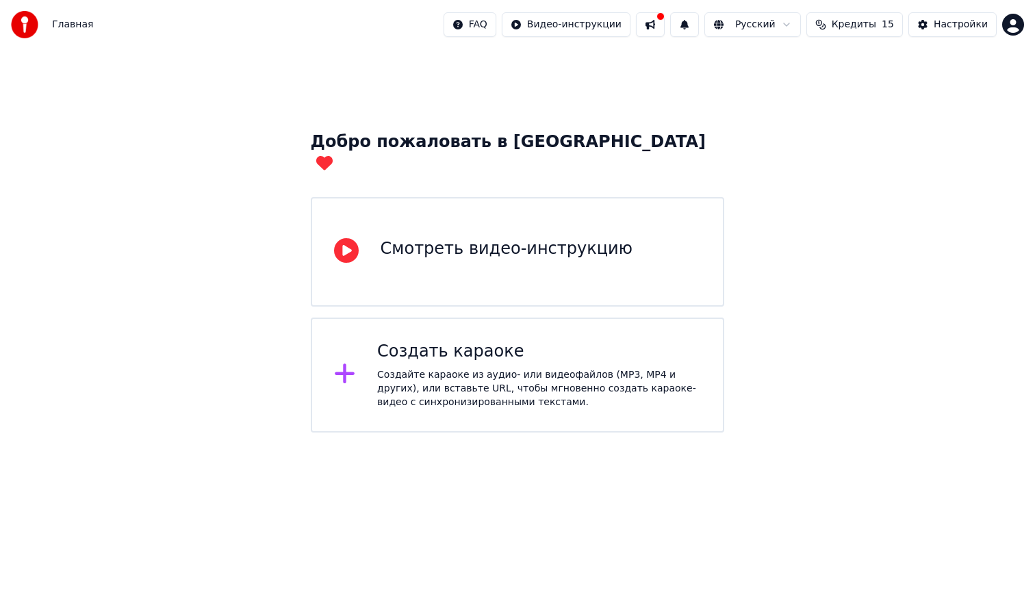
click at [475, 372] on div "Создайте караоке из аудио- или видеофайлов (MP3, MP4 и других), или вставьте UR…" at bounding box center [539, 388] width 324 height 41
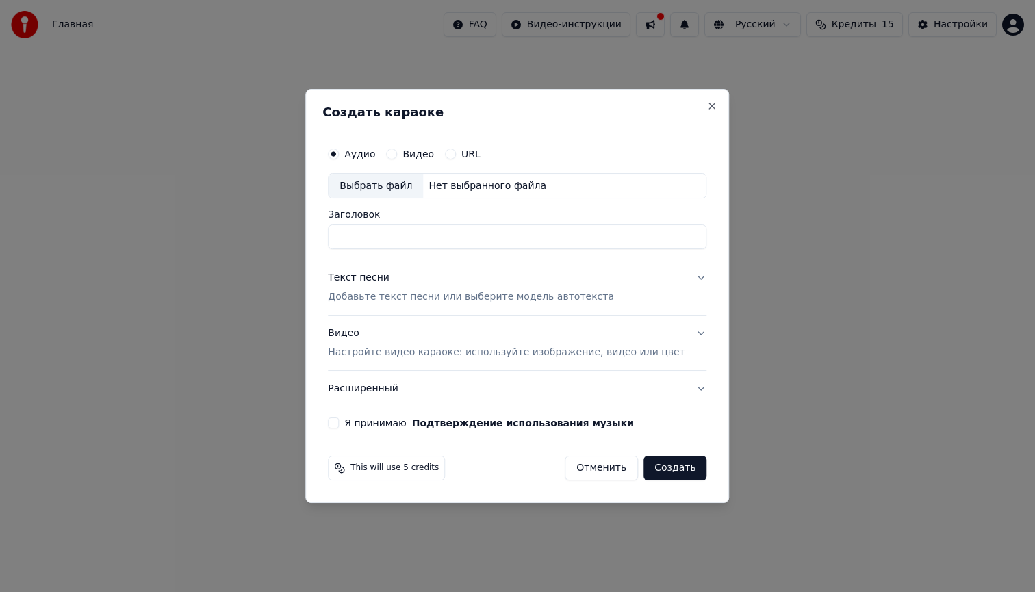
click at [384, 188] on div "Выбрать файл" at bounding box center [376, 186] width 94 height 25
type input "**********"
click at [372, 281] on div "Текст песни" at bounding box center [359, 279] width 62 height 14
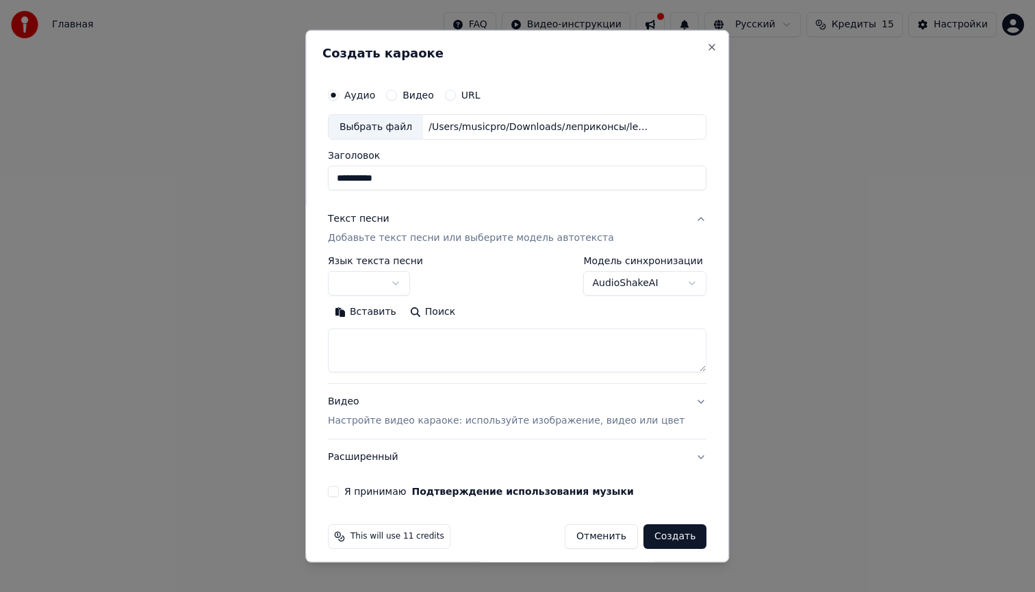
click at [379, 314] on button "Вставить" at bounding box center [365, 312] width 75 height 22
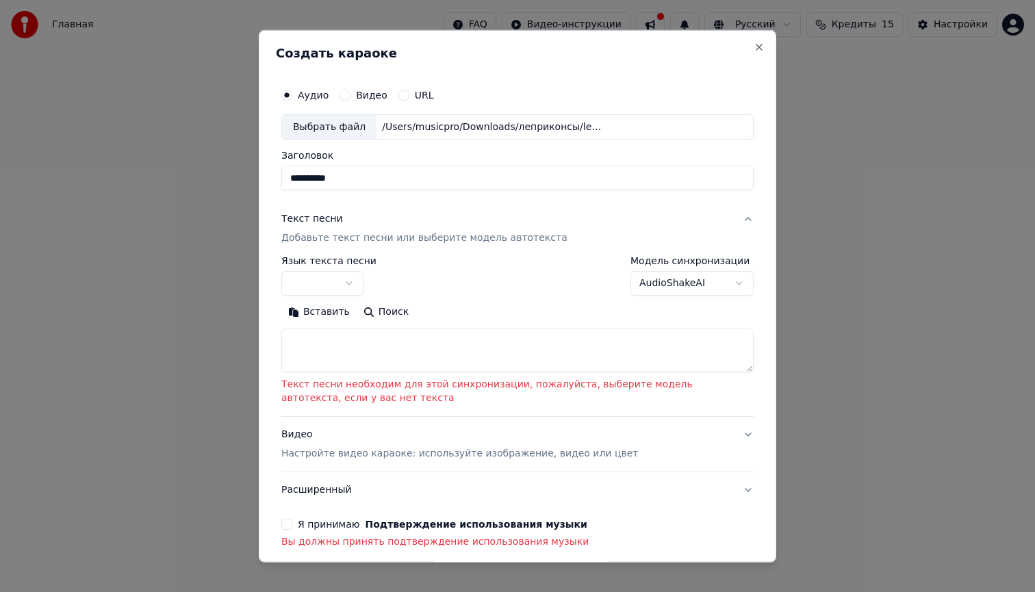
click at [320, 311] on button "Вставить" at bounding box center [318, 312] width 75 height 22
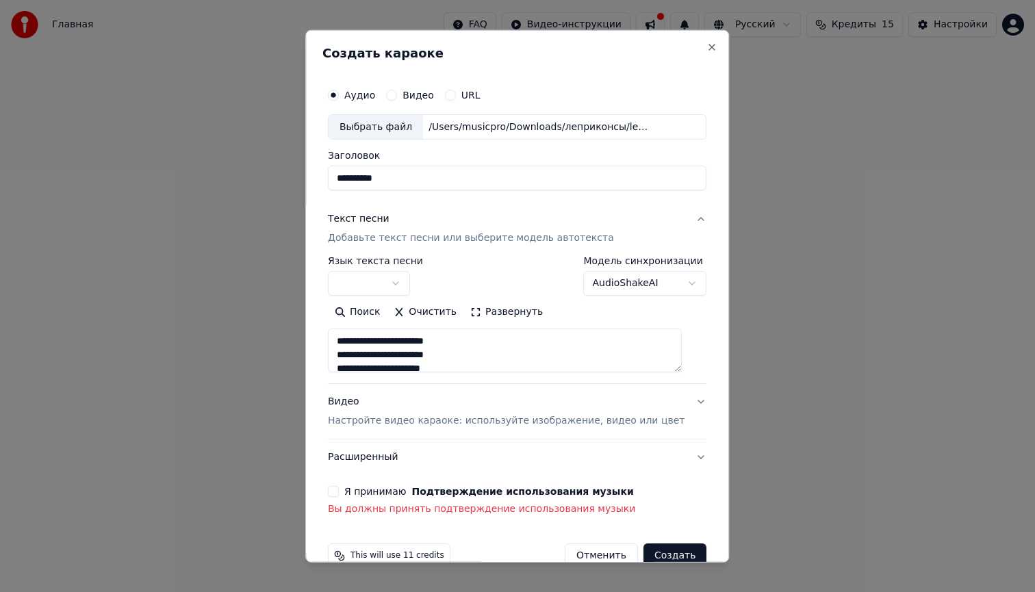
type textarea "**********"
click at [407, 281] on body "**********" at bounding box center [517, 216] width 1035 height 433
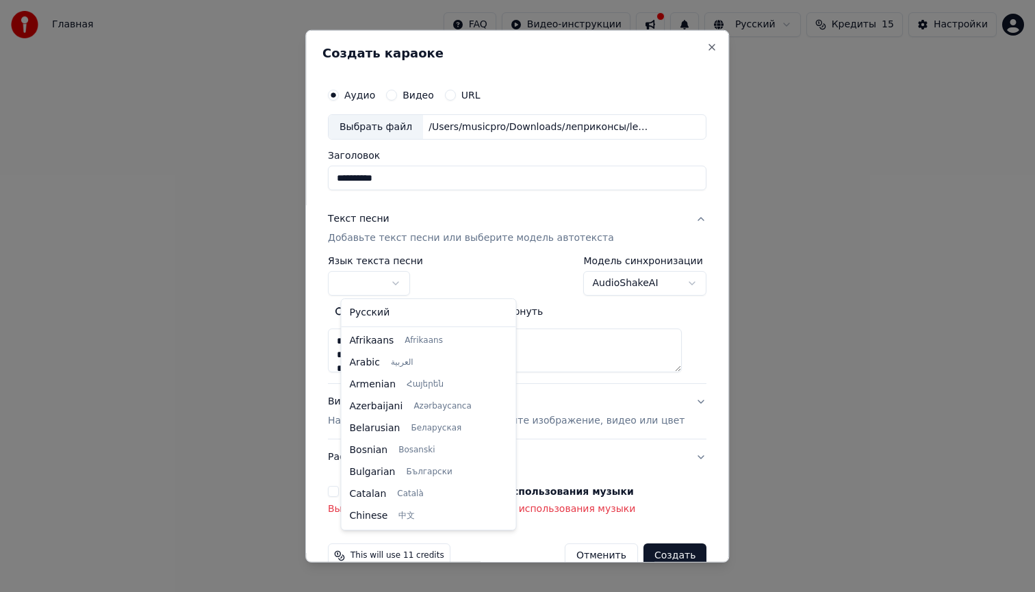
select select "**"
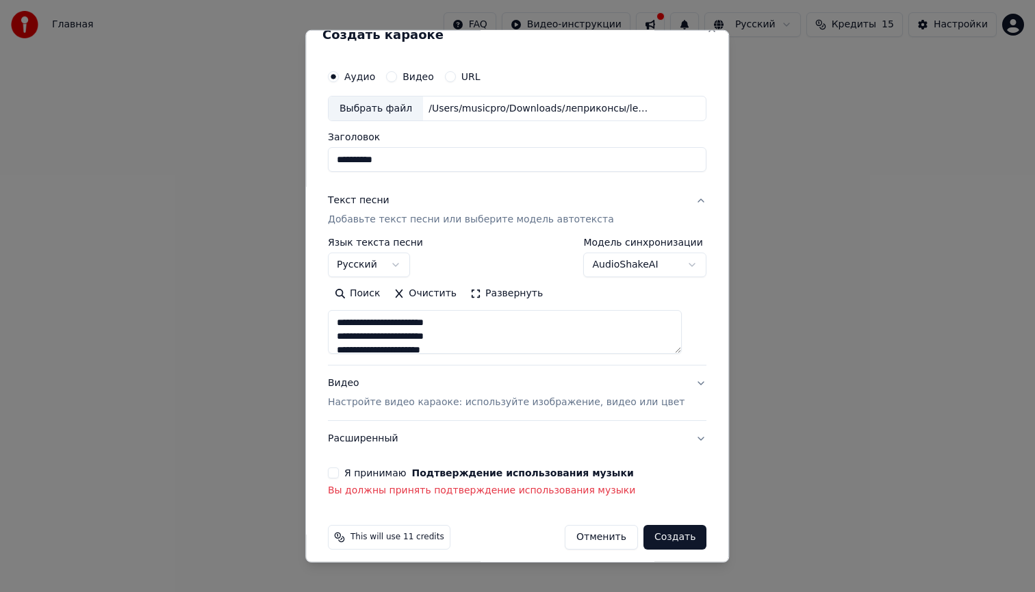
scroll to position [28, 0]
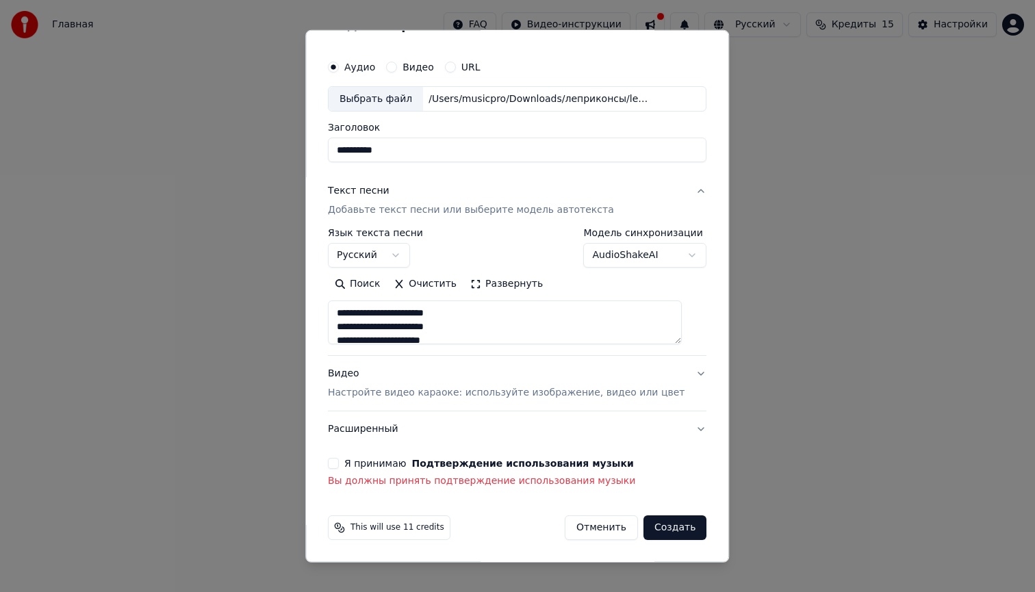
click at [465, 394] on p "Настройте видео караоке: используйте изображение, видео или цвет" at bounding box center [506, 393] width 357 height 14
type textarea "**********"
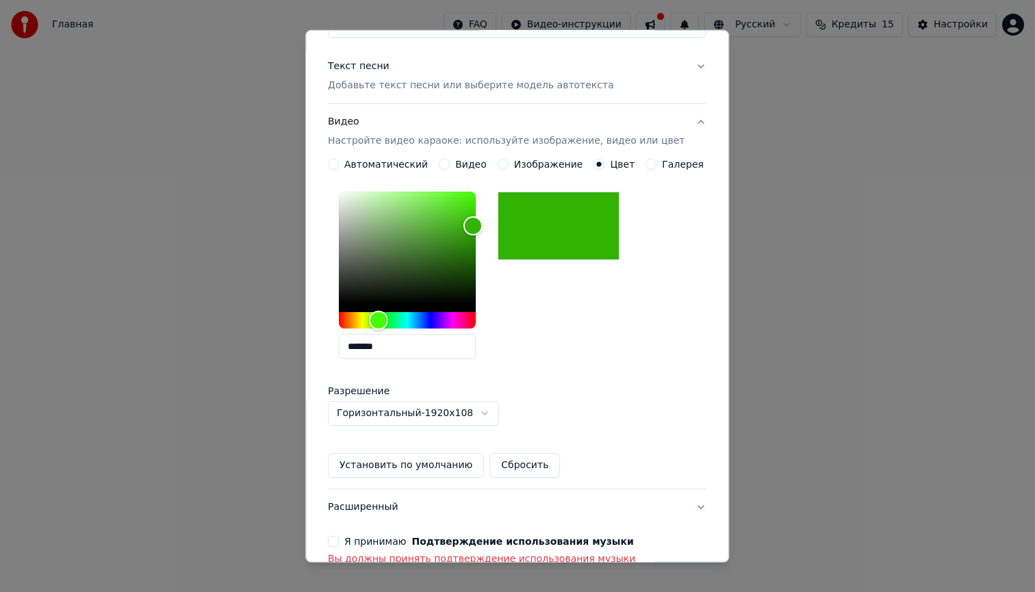
scroll to position [166, 0]
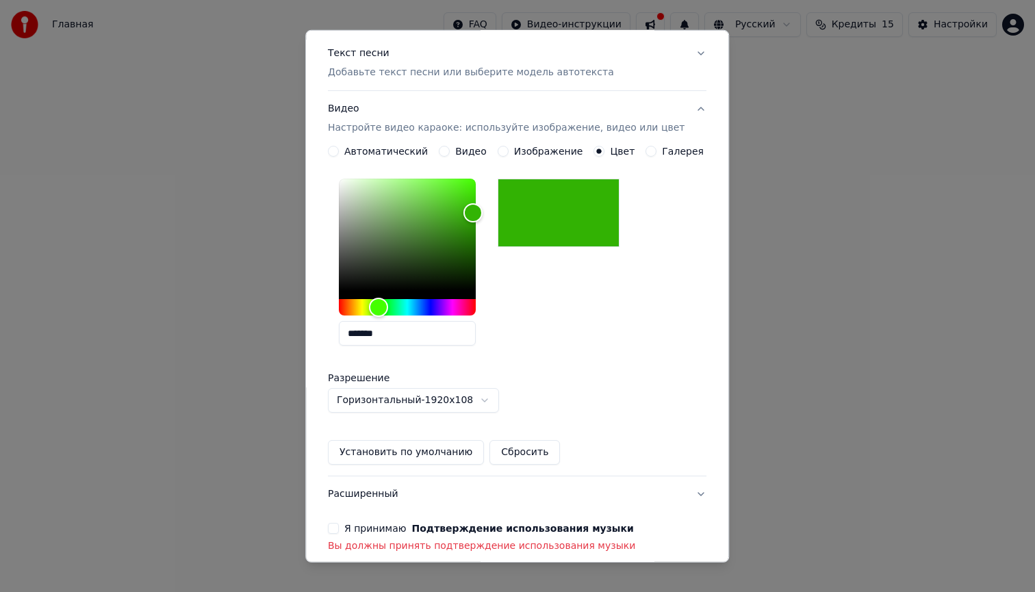
click at [416, 452] on button "Установить по умолчанию" at bounding box center [406, 452] width 156 height 25
click at [339, 527] on button "Я принимаю Подтверждение использования музыки" at bounding box center [333, 528] width 11 height 11
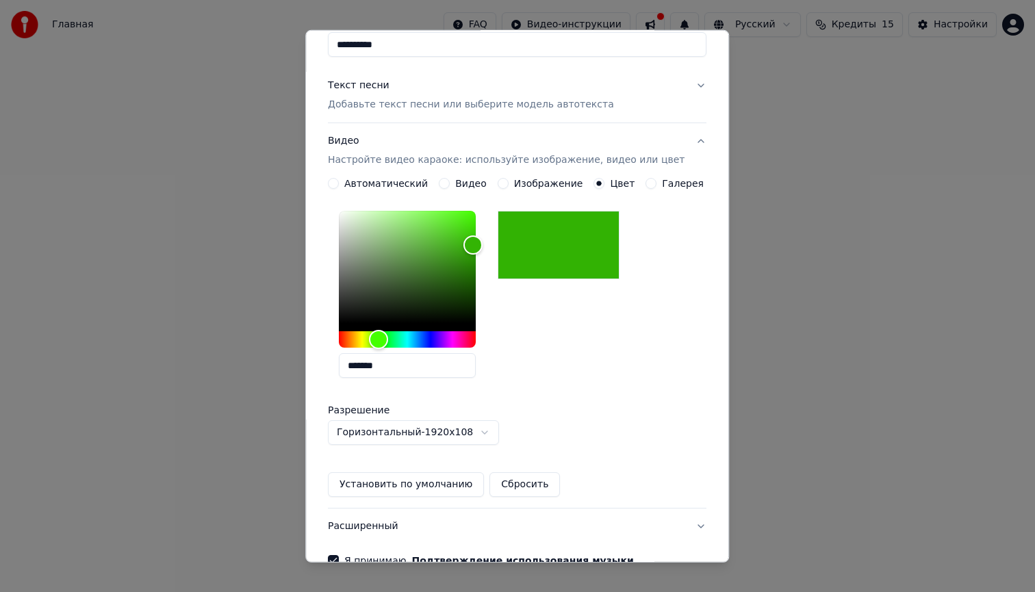
scroll to position [212, 0]
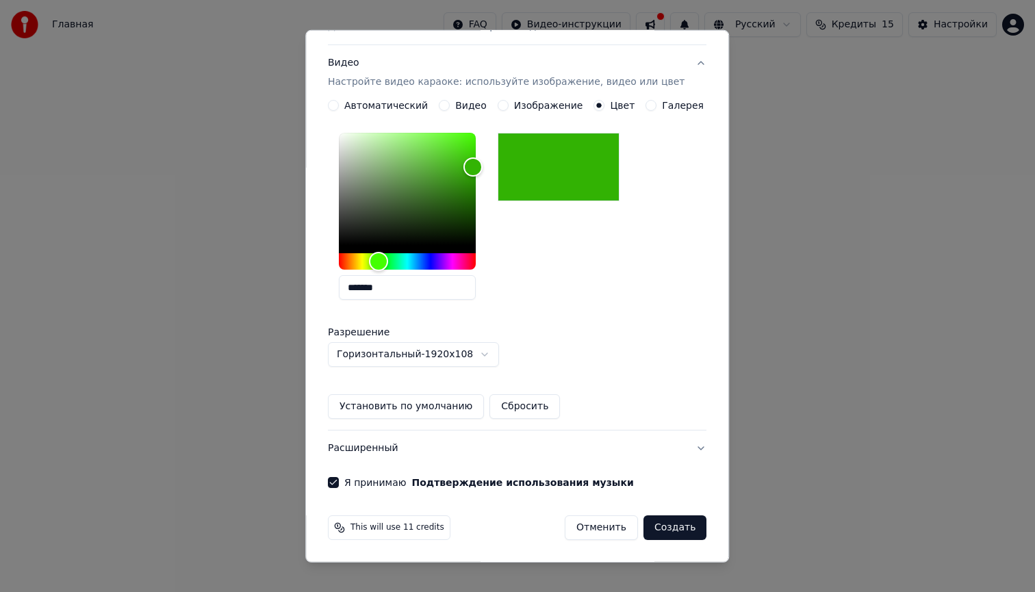
click at [662, 527] on button "Создать" at bounding box center [674, 527] width 63 height 25
click at [662, 527] on div "Отменить Создать" at bounding box center [627, 527] width 158 height 25
click at [619, 365] on div "**********" at bounding box center [517, 247] width 379 height 240
drag, startPoint x: 520, startPoint y: 39, endPoint x: 426, endPoint y: 57, distance: 94.8
click at [426, 57] on div "**********" at bounding box center [517, 228] width 379 height 476
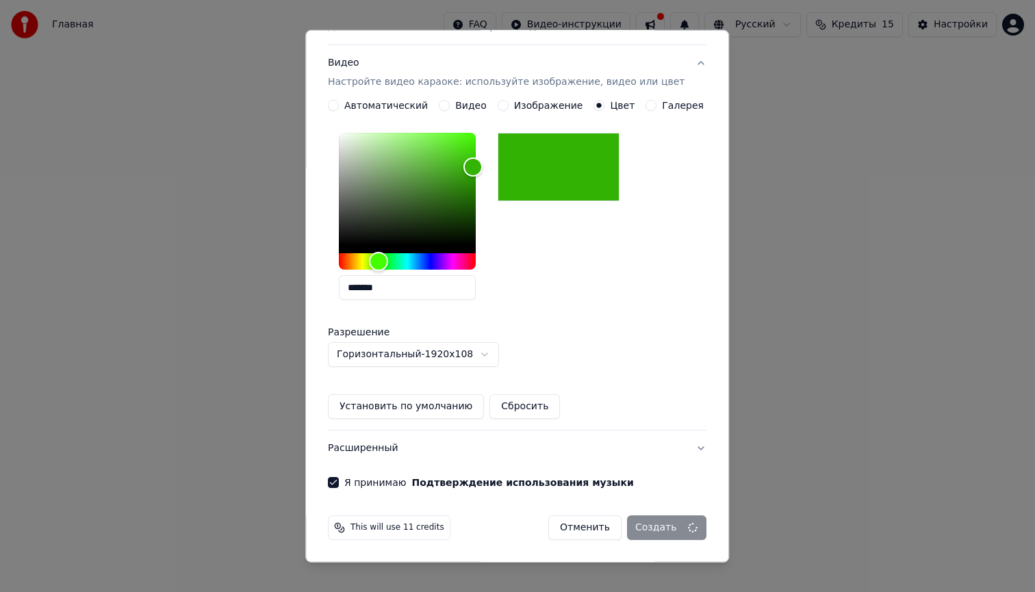
drag, startPoint x: 389, startPoint y: 36, endPoint x: 435, endPoint y: 42, distance: 45.6
click at [435, 42] on button "Текст песни Добавьте текст песни или выберите модель автотекста" at bounding box center [517, 17] width 379 height 55
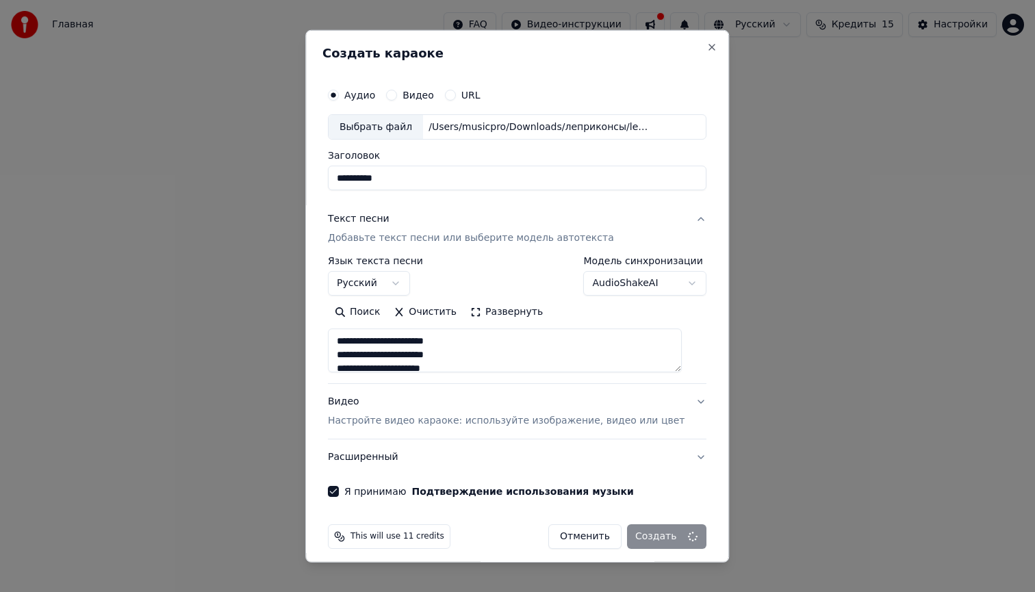
scroll to position [9, 0]
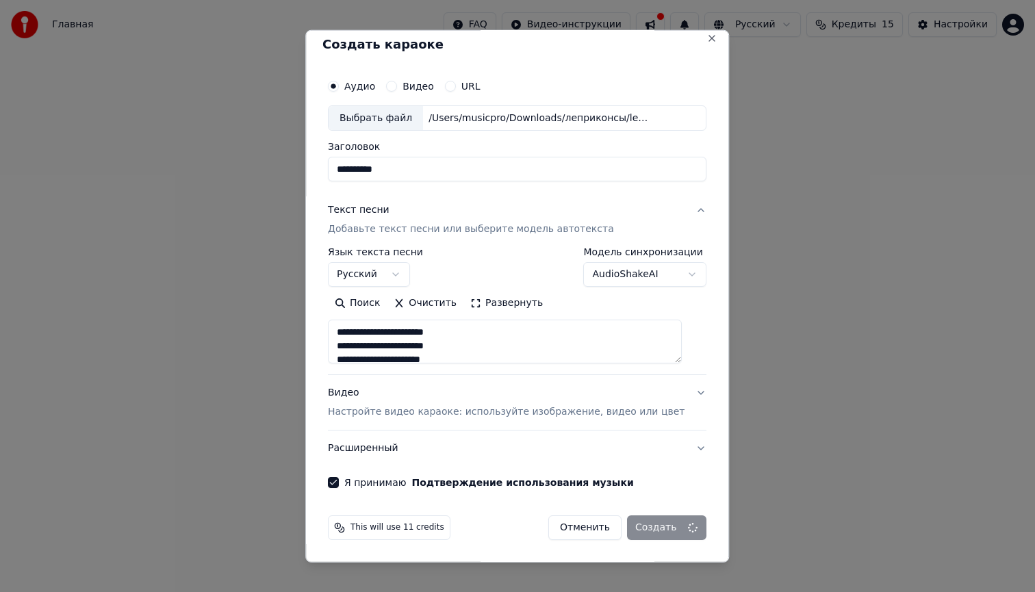
click at [357, 392] on div "Видео Настройте видео караоке: используйте изображение, видео или цвет" at bounding box center [506, 402] width 357 height 33
type textarea "**********"
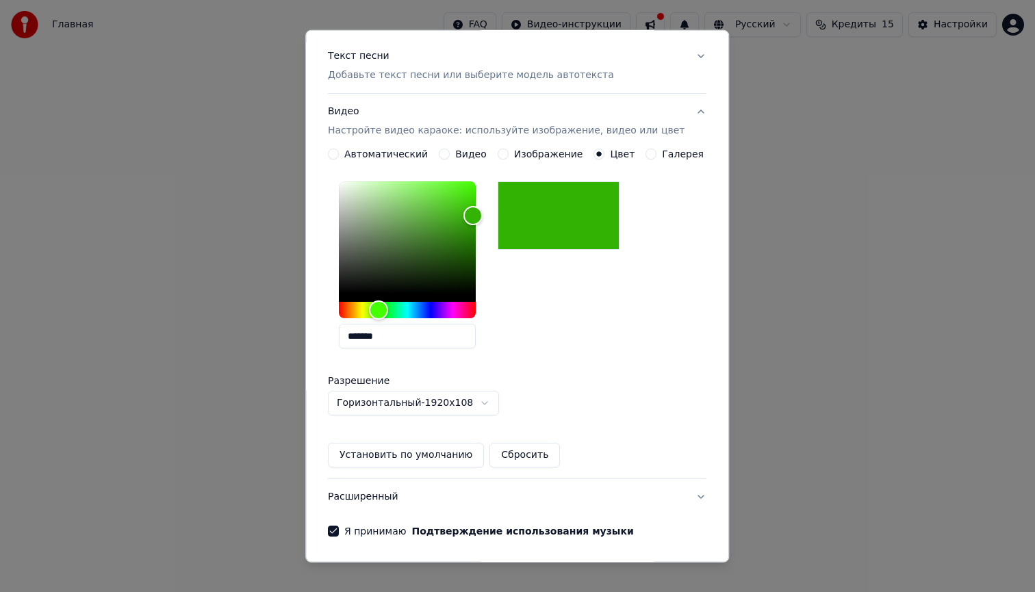
scroll to position [212, 0]
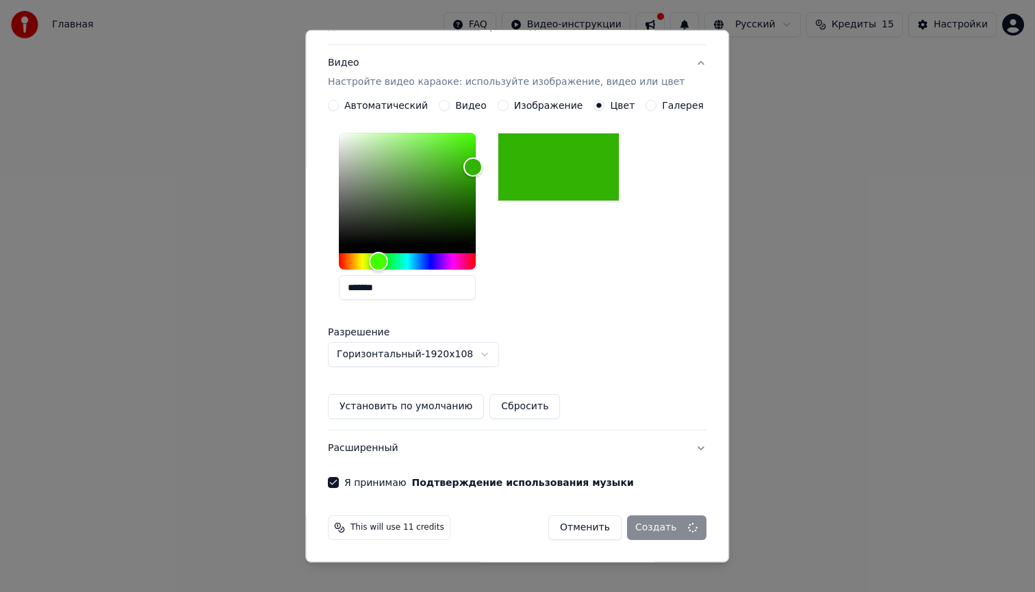
click at [661, 532] on div "Отменить Создать" at bounding box center [627, 527] width 158 height 25
